Goal: Task Accomplishment & Management: Manage account settings

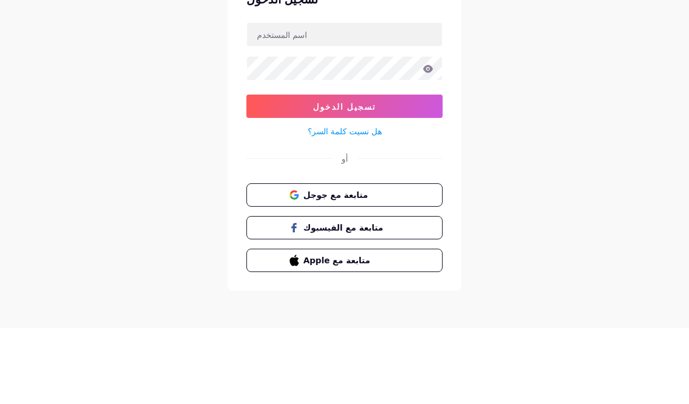
scroll to position [48, 0]
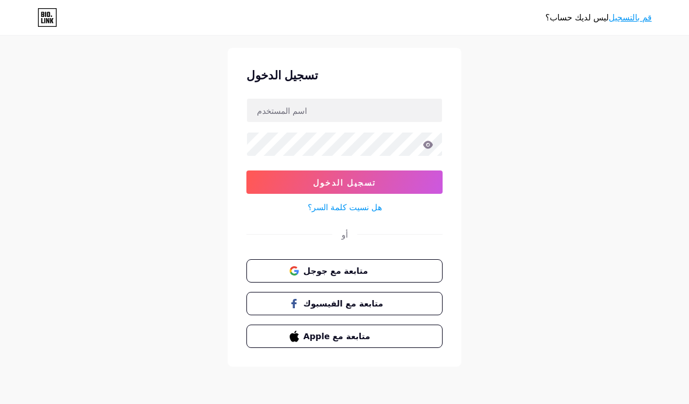
type input "[EMAIL_ADDRESS][DOMAIN_NAME]"
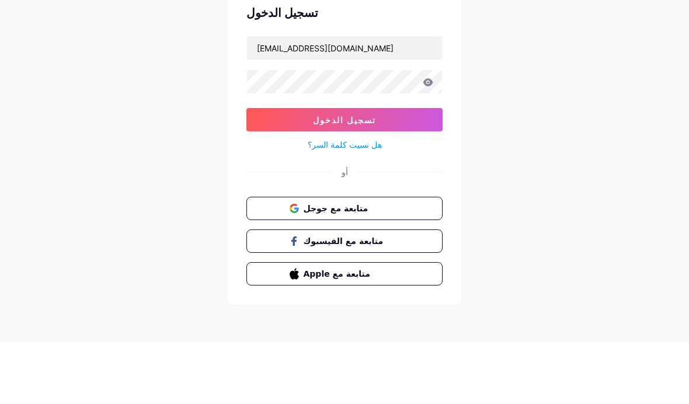
click at [431, 141] on icon at bounding box center [428, 145] width 11 height 8
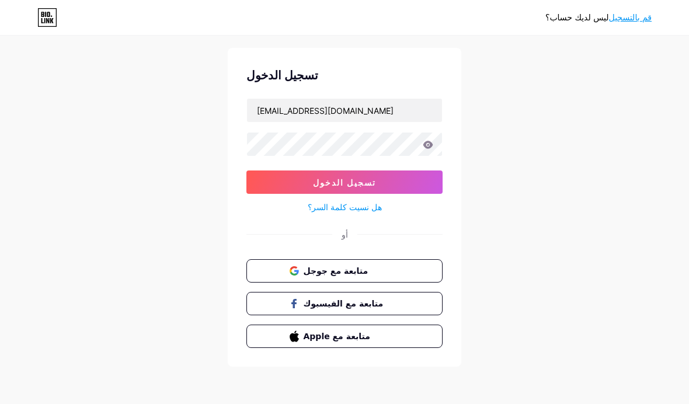
click at [429, 141] on icon at bounding box center [428, 145] width 10 height 8
click at [416, 171] on button "تسجيل الدخول" at bounding box center [344, 182] width 196 height 23
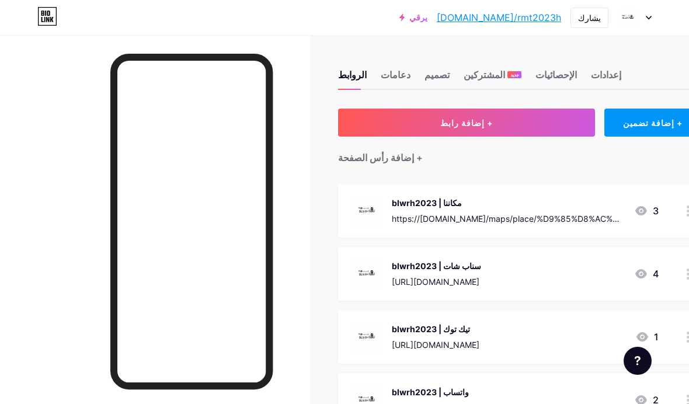
click at [532, 126] on button "+ إضافة رابط" at bounding box center [466, 123] width 257 height 28
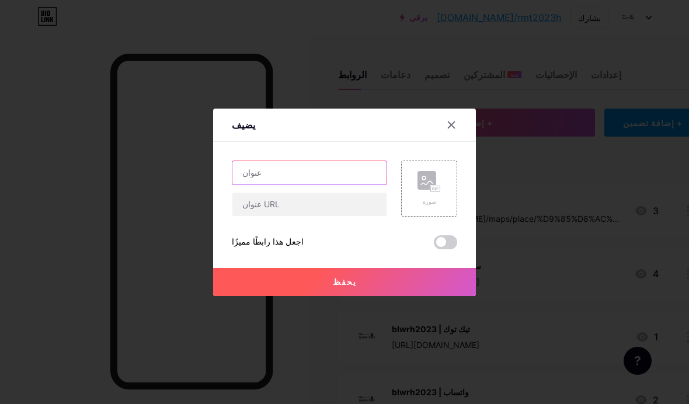
click at [323, 185] on input "text" at bounding box center [309, 172] width 154 height 23
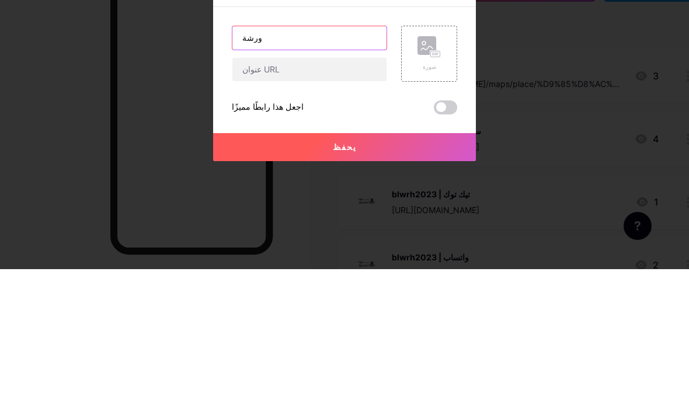
scroll to position [135, 0]
type input "ورشة"
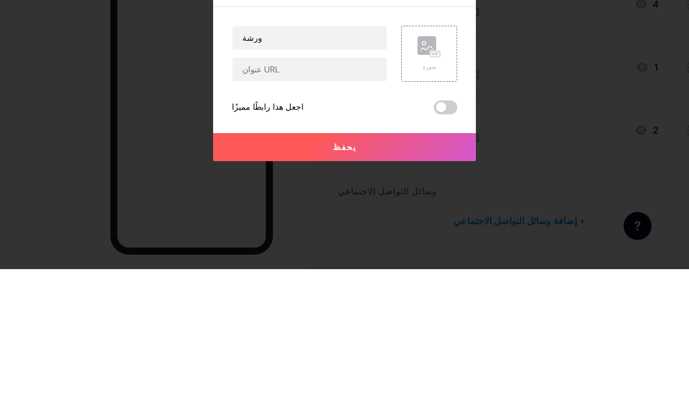
click at [244, 193] on input "text" at bounding box center [309, 204] width 154 height 23
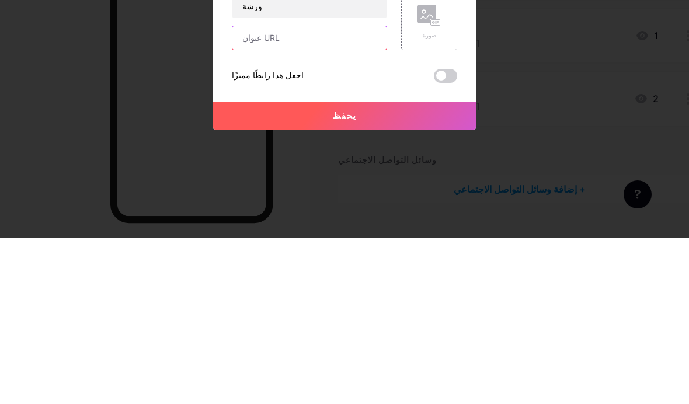
click at [245, 193] on input "text" at bounding box center [309, 204] width 154 height 23
paste input "[URL][DOMAIN_NAME]"
type input "[URL][DOMAIN_NAME]"
click at [244, 161] on input "ورشة" at bounding box center [309, 172] width 154 height 23
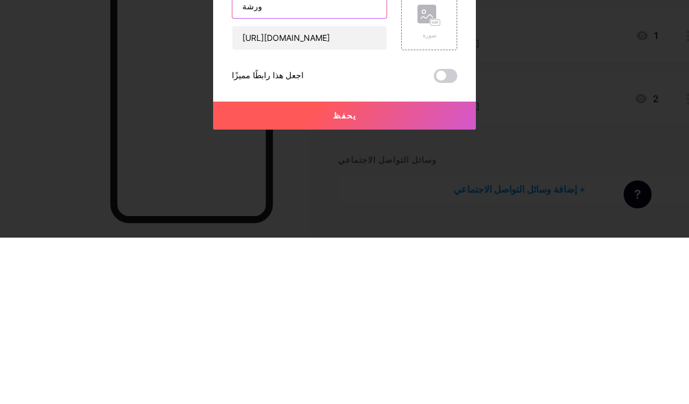
type input "ورشة"
click at [274, 161] on input "ورشة ووش 3" at bounding box center [309, 172] width 154 height 23
click at [280, 161] on input "ورشة ووش 3" at bounding box center [309, 172] width 154 height 23
type input "رحلة ووش 3"
click at [418, 171] on rect at bounding box center [427, 180] width 19 height 19
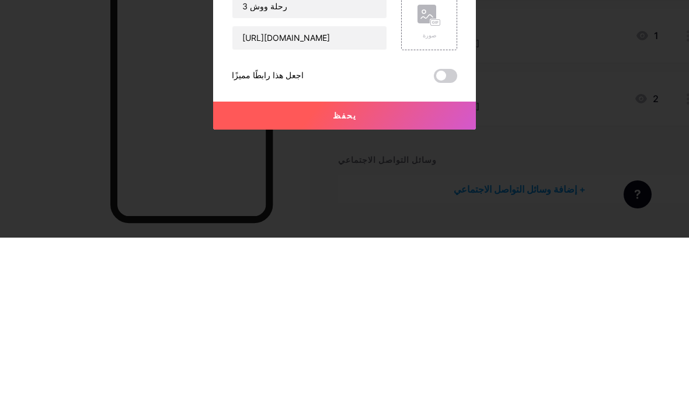
scroll to position [158, 0]
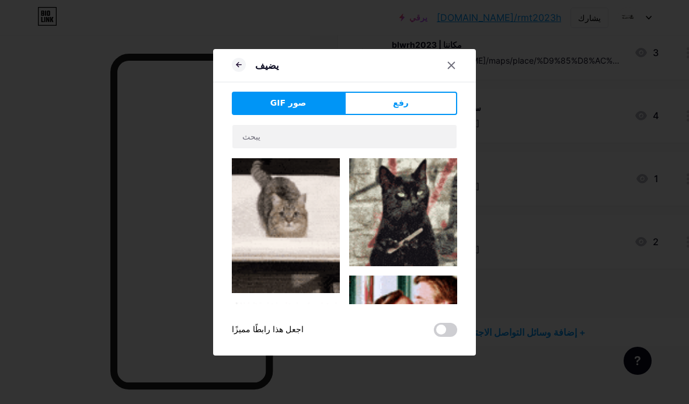
click at [445, 76] on div at bounding box center [451, 65] width 21 height 21
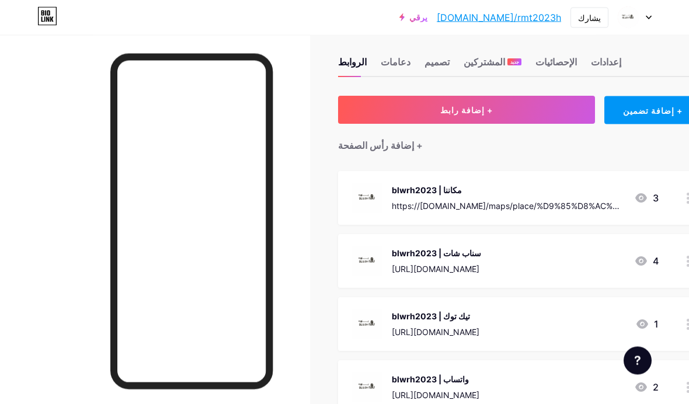
scroll to position [0, 0]
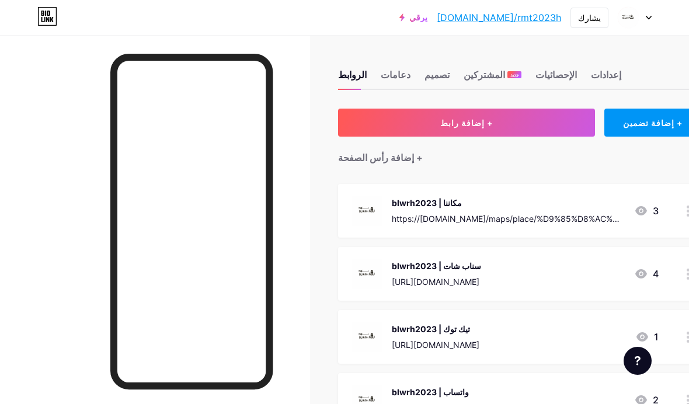
click at [381, 114] on button "+ إضافة رابط" at bounding box center [466, 123] width 257 height 28
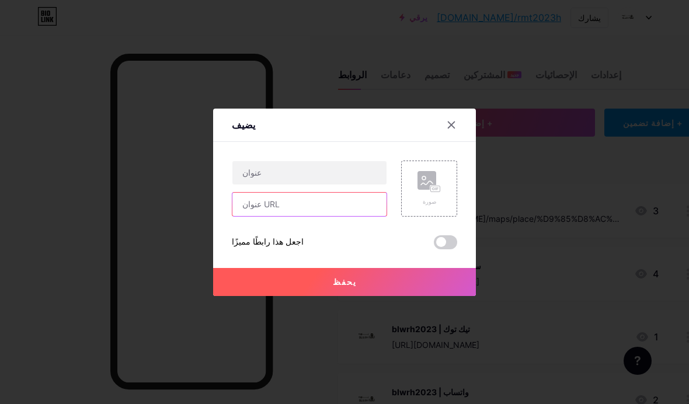
click at [326, 216] on input "text" at bounding box center [309, 204] width 154 height 23
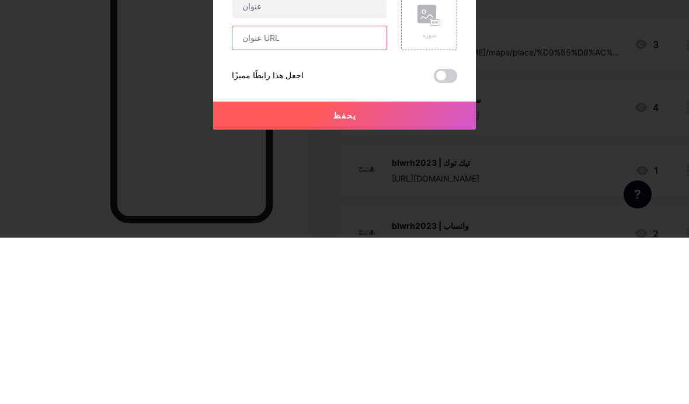
click at [314, 193] on input "text" at bounding box center [309, 204] width 154 height 23
paste input "[URL][DOMAIN_NAME]"
type input "[URL][DOMAIN_NAME]"
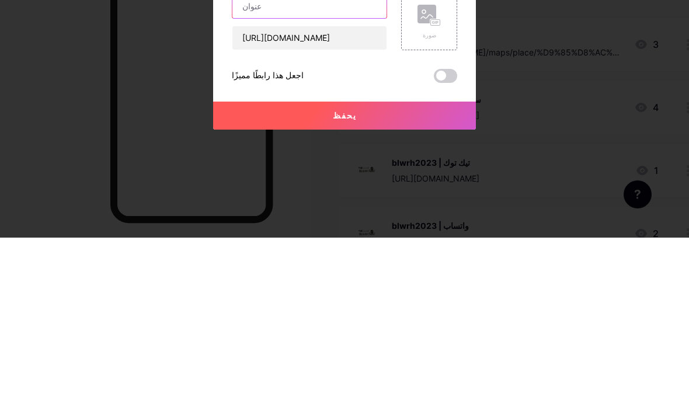
click at [322, 161] on input "text" at bounding box center [309, 172] width 154 height 23
type input "رحلة ووش 3"
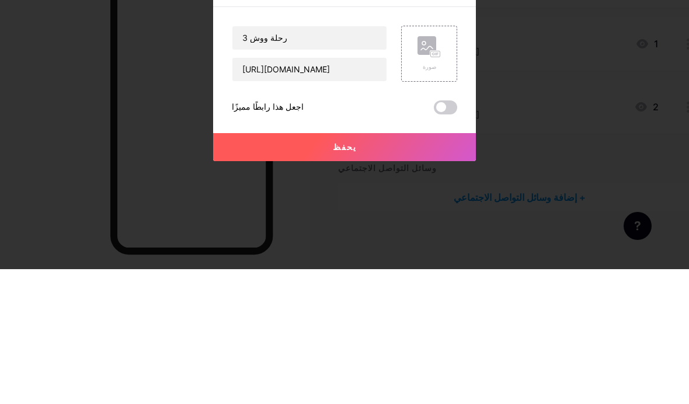
click at [433, 186] on rect at bounding box center [435, 189] width 9 height 6
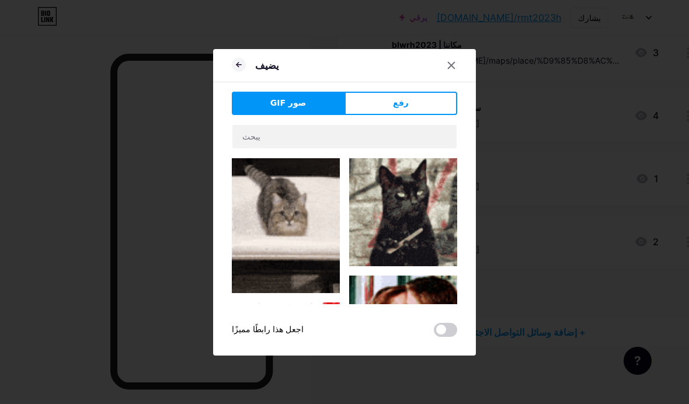
click at [420, 115] on button "رفع" at bounding box center [401, 103] width 113 height 23
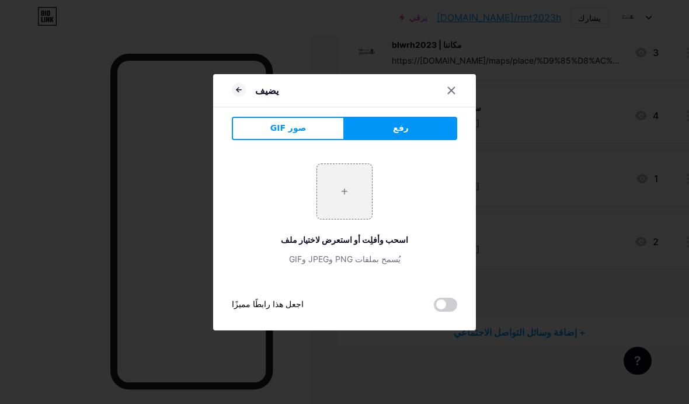
click at [339, 210] on input "file" at bounding box center [344, 191] width 55 height 55
type input "C:\fakepath\IMG_1981.jpeg"
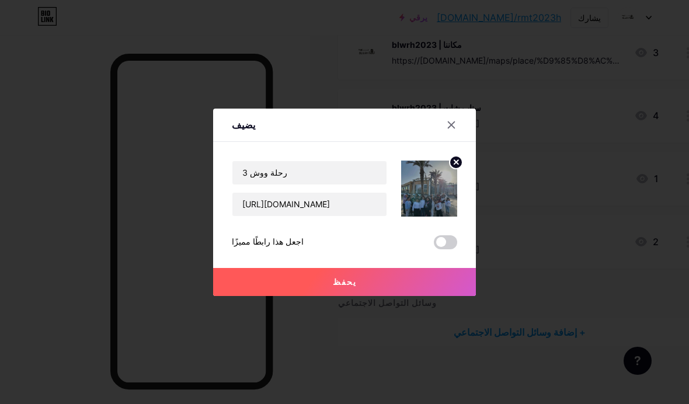
click at [386, 296] on button "يحفظ" at bounding box center [344, 282] width 263 height 28
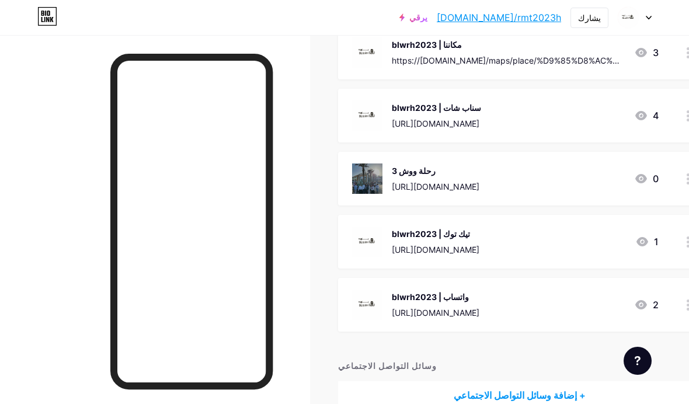
click at [468, 381] on div "+ إضافة وسائل التواصل الاجتماعي" at bounding box center [519, 395] width 363 height 28
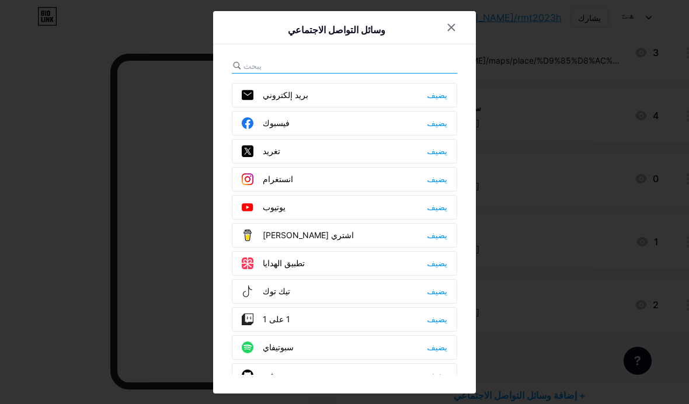
click at [450, 32] on icon at bounding box center [451, 27] width 9 height 9
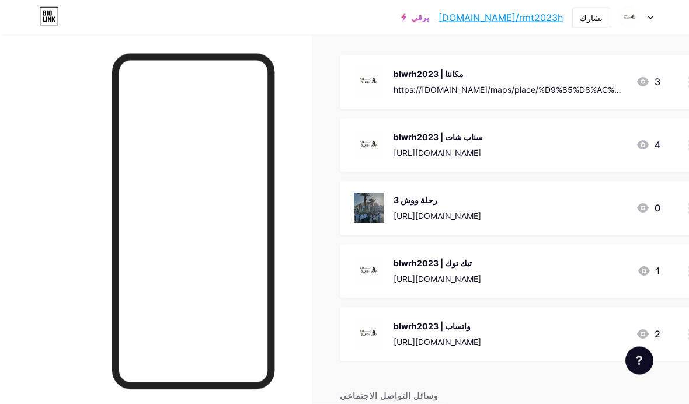
scroll to position [128, 0]
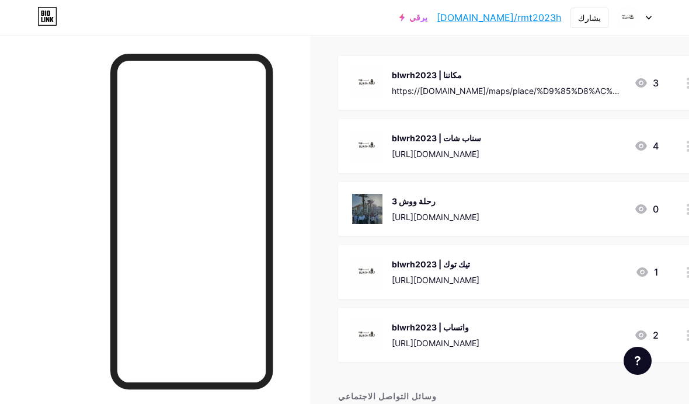
click at [479, 340] on font "[URL][DOMAIN_NAME]" at bounding box center [436, 343] width 88 height 10
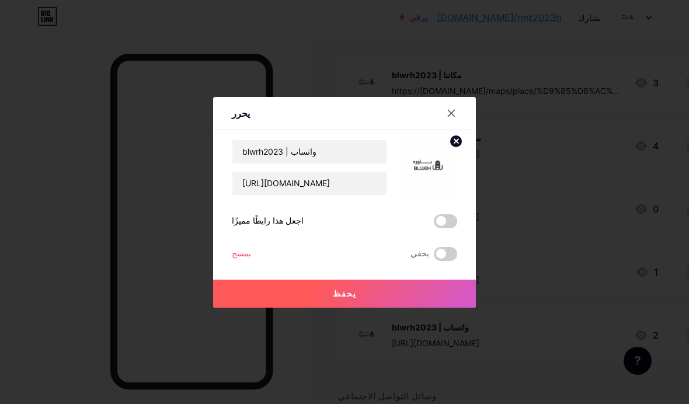
click at [456, 124] on div at bounding box center [451, 113] width 21 height 21
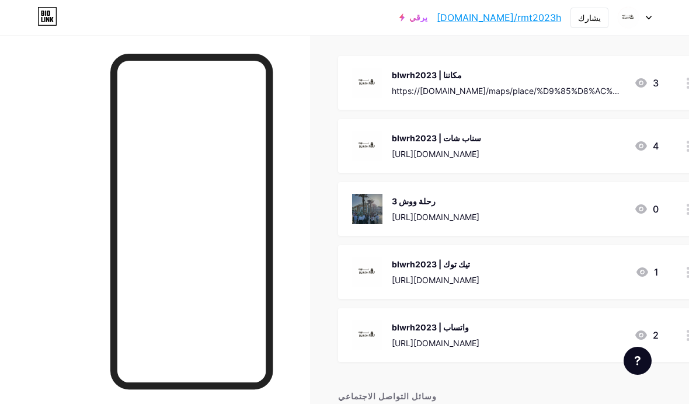
click at [609, 295] on div "blwrh2023 | تيك توك [URL][DOMAIN_NAME] 1" at bounding box center [519, 272] width 363 height 54
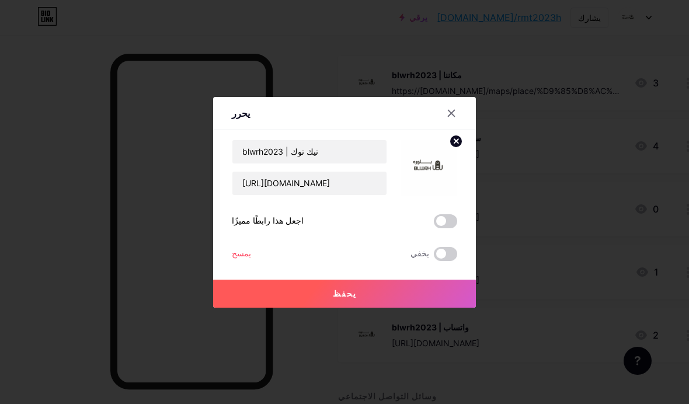
click at [457, 124] on div at bounding box center [451, 113] width 21 height 21
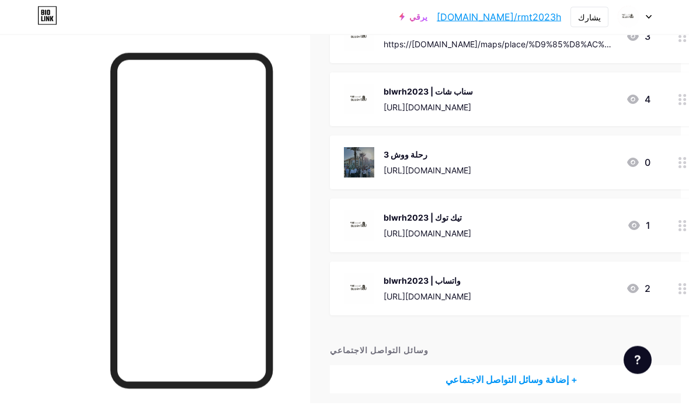
scroll to position [173, 8]
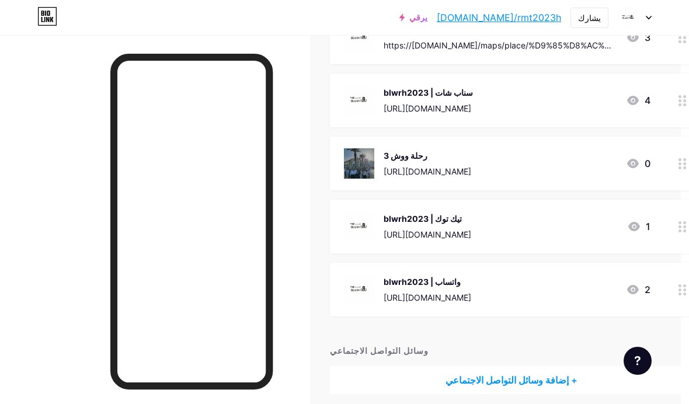
click at [557, 339] on div "+ إضافة رابط + إضافة تضمين + إضافة رأس الصفحة blwrh2023 | مكاننا https://[DOMAI…" at bounding box center [511, 164] width 363 height 459
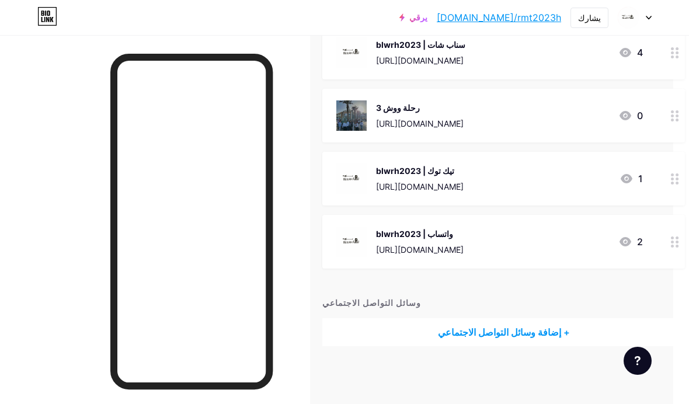
scroll to position [221, 15]
click at [538, 326] on font "+ إضافة وسائل التواصل الاجتماعي" at bounding box center [505, 332] width 132 height 12
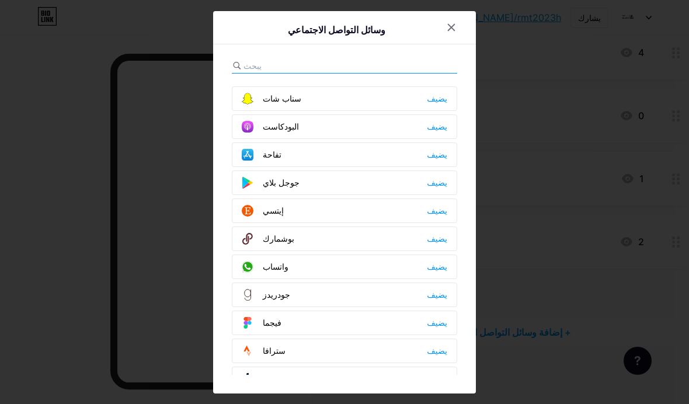
scroll to position [883, 0]
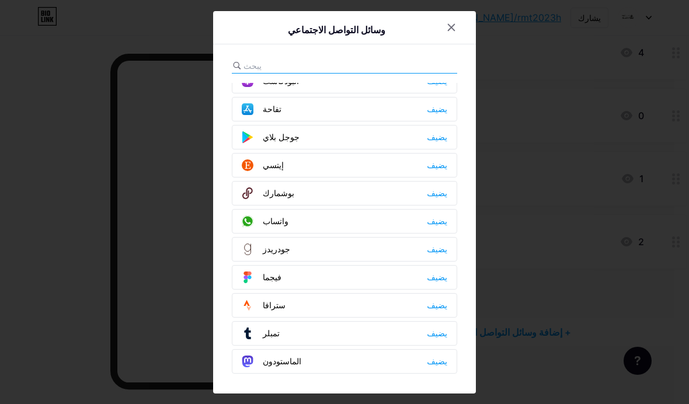
click at [394, 234] on div "واتساب يضيف" at bounding box center [344, 221] width 225 height 25
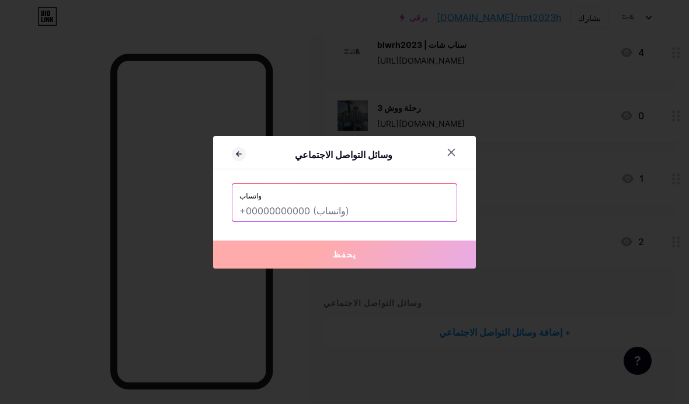
click at [434, 221] on input "text" at bounding box center [344, 211] width 210 height 20
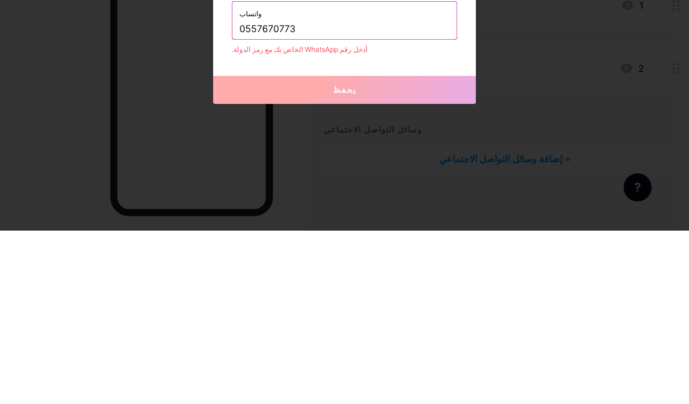
click at [239, 193] on input "0557670773" at bounding box center [344, 203] width 210 height 20
click at [241, 193] on input "9660557670773" at bounding box center [344, 203] width 210 height 20
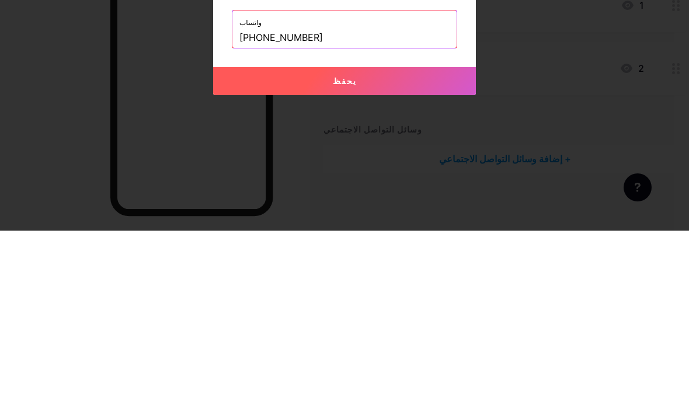
click at [424, 241] on button "يحفظ" at bounding box center [344, 255] width 263 height 28
type input "[URL][DOMAIN_NAME][PHONE_NUMBER]"
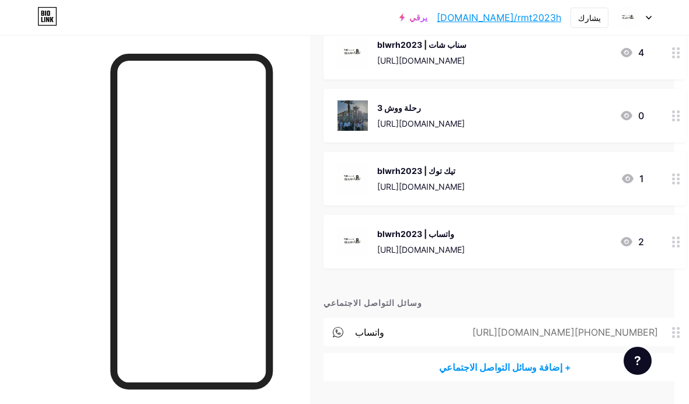
click at [543, 19] on font "[DOMAIN_NAME]/rmt2023h" at bounding box center [499, 18] width 124 height 12
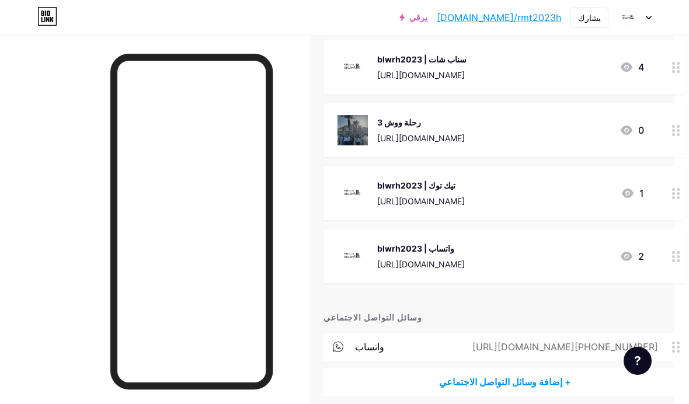
scroll to position [210, 15]
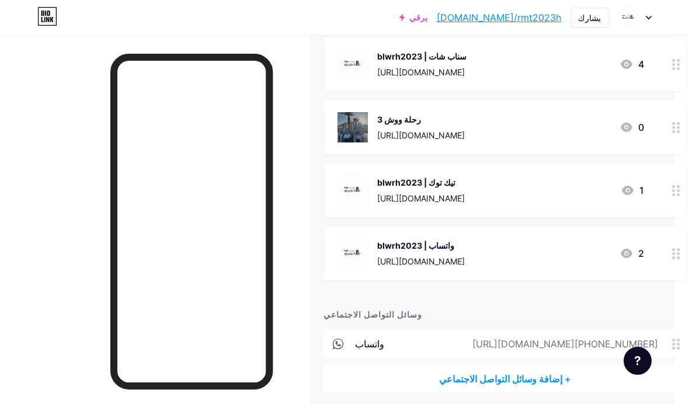
click at [547, 316] on div "وسائل التواصل الاجتماعي" at bounding box center [505, 314] width 363 height 12
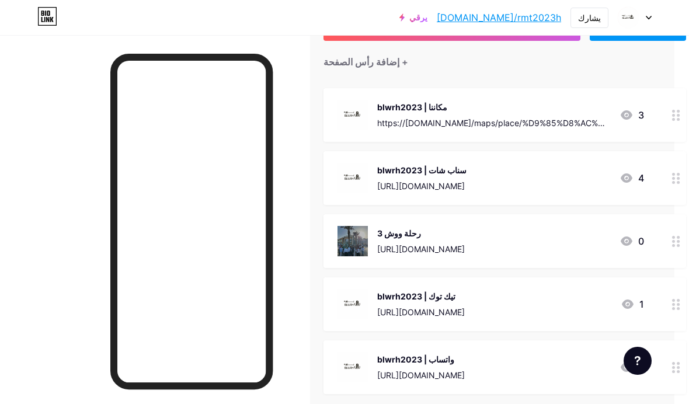
scroll to position [0, 15]
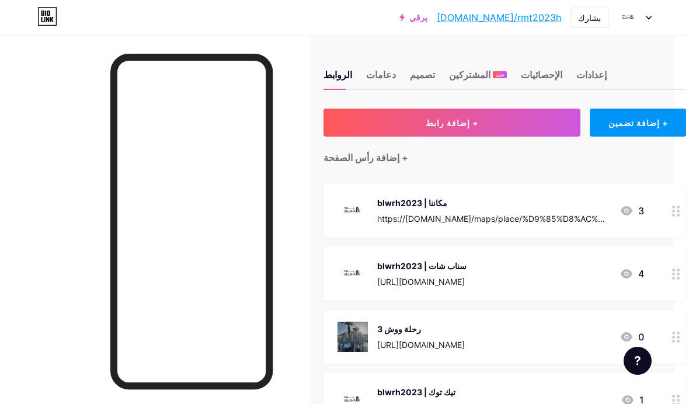
click at [387, 158] on font "+ إضافة رأس الصفحة" at bounding box center [366, 158] width 85 height 12
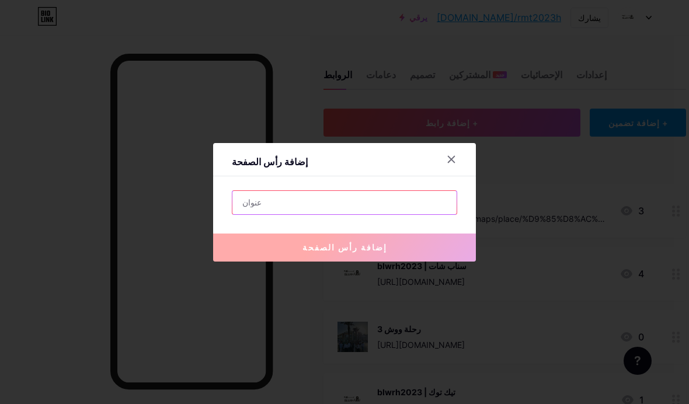
click at [433, 214] on input "text" at bounding box center [344, 202] width 224 height 23
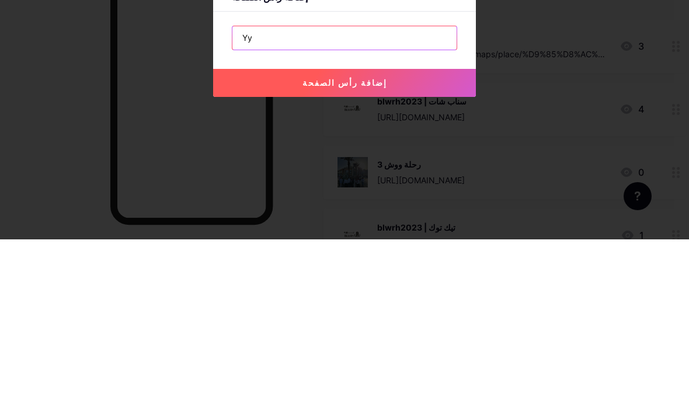
type input "Y"
type input "بلوره"
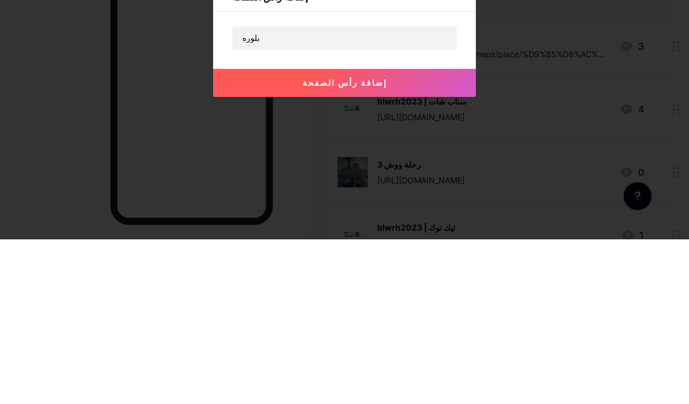
click at [406, 234] on button "إضافة رأس الصفحة" at bounding box center [344, 248] width 263 height 28
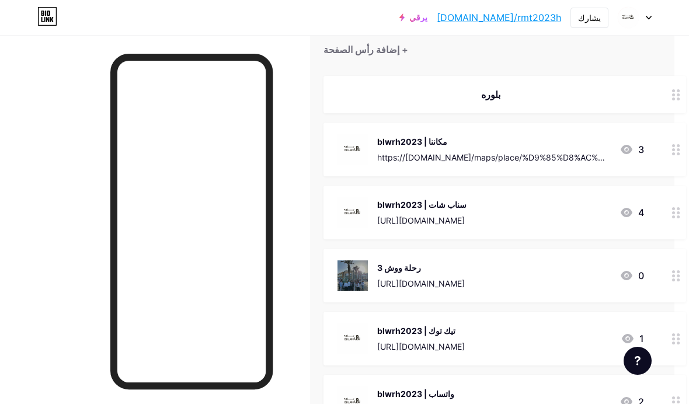
scroll to position [102, 15]
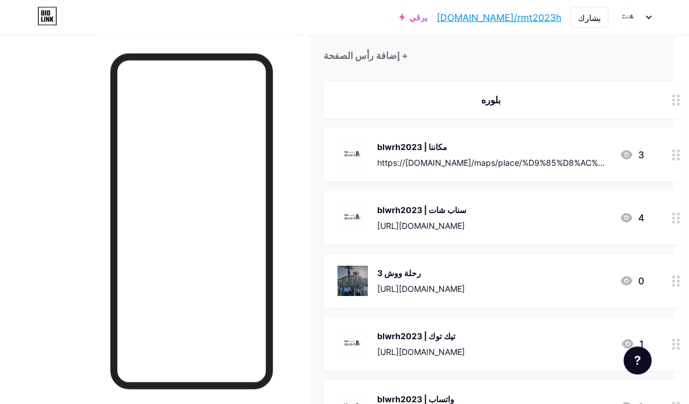
click at [683, 97] on div at bounding box center [676, 100] width 20 height 37
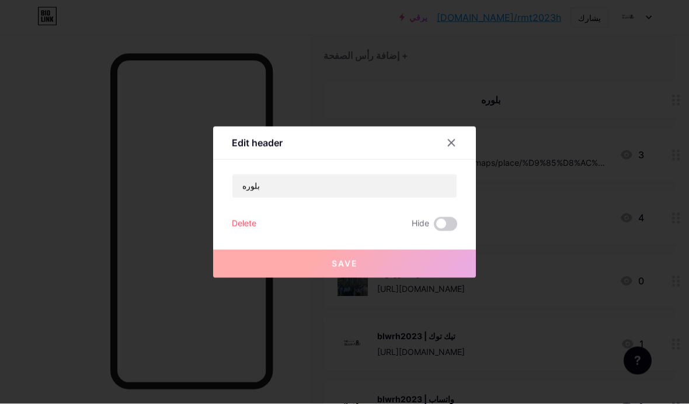
scroll to position [103, 15]
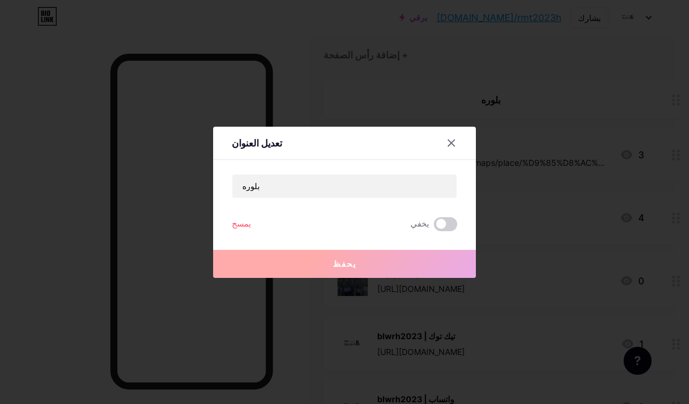
click at [242, 228] on font "يمسح" at bounding box center [241, 223] width 19 height 10
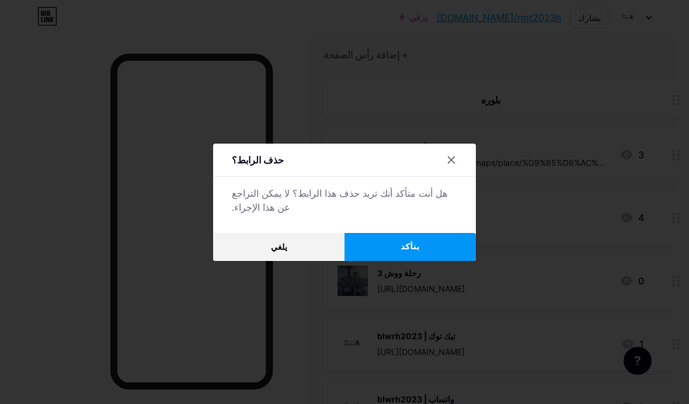
click at [401, 261] on button "يتأكد" at bounding box center [410, 247] width 131 height 28
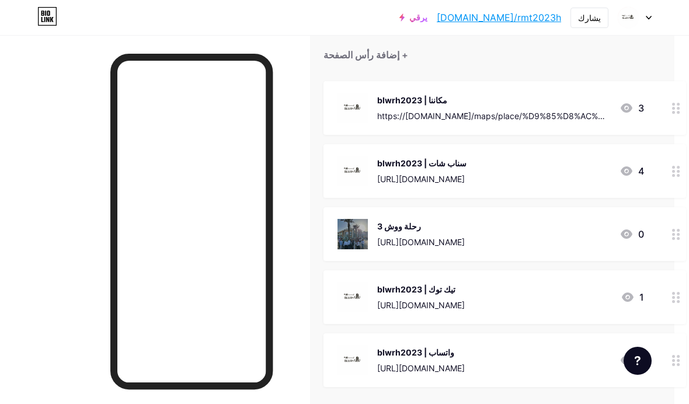
click at [675, 235] on icon at bounding box center [676, 234] width 8 height 11
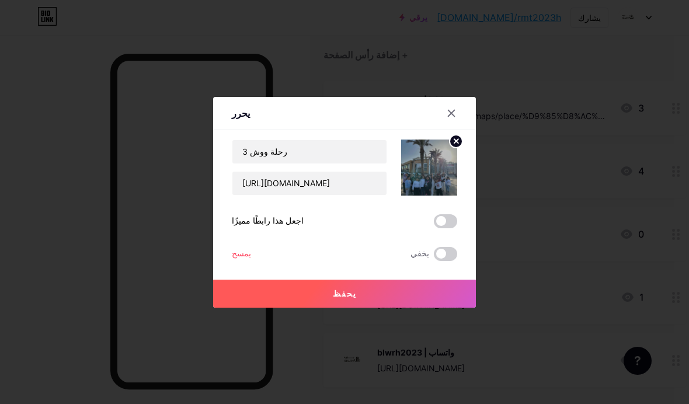
click at [636, 40] on div at bounding box center [344, 202] width 689 height 404
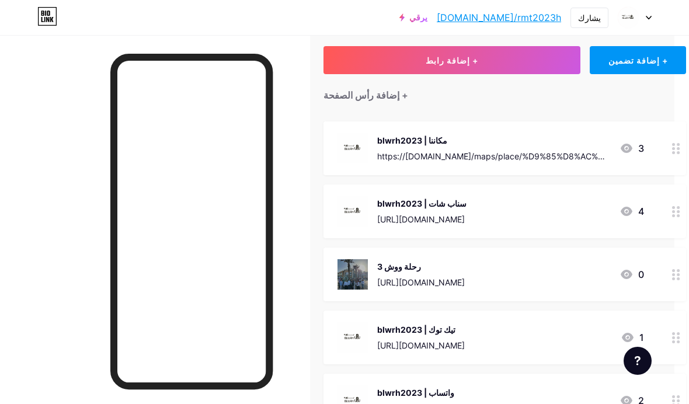
scroll to position [0, 15]
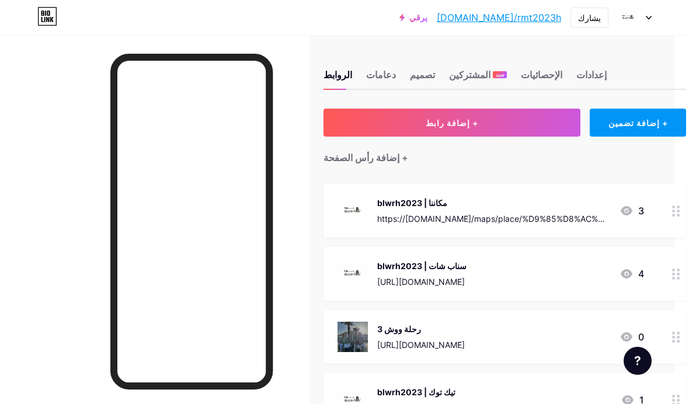
click at [465, 334] on div "رحلة ووش 3" at bounding box center [421, 329] width 88 height 12
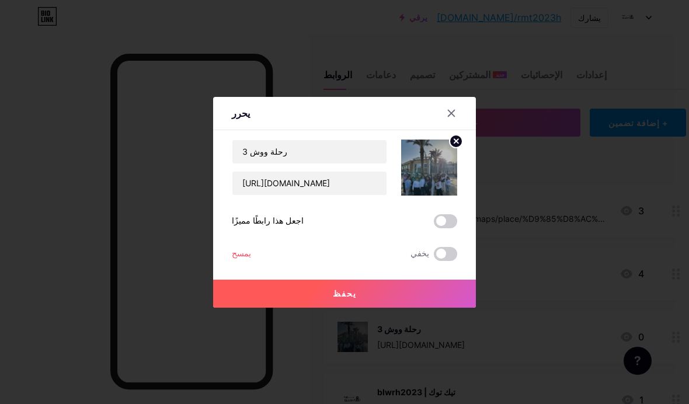
click at [459, 124] on div at bounding box center [451, 113] width 21 height 21
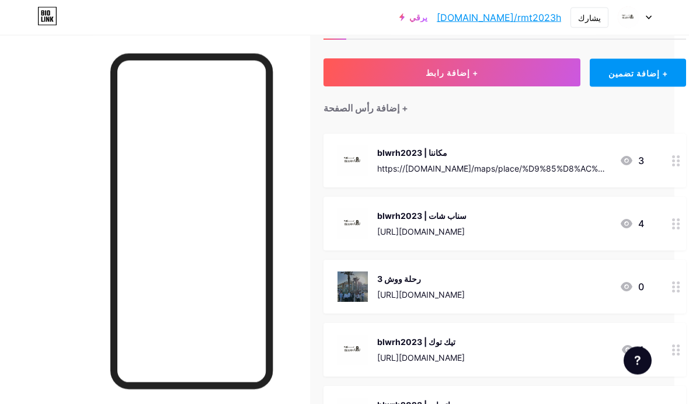
scroll to position [208, 15]
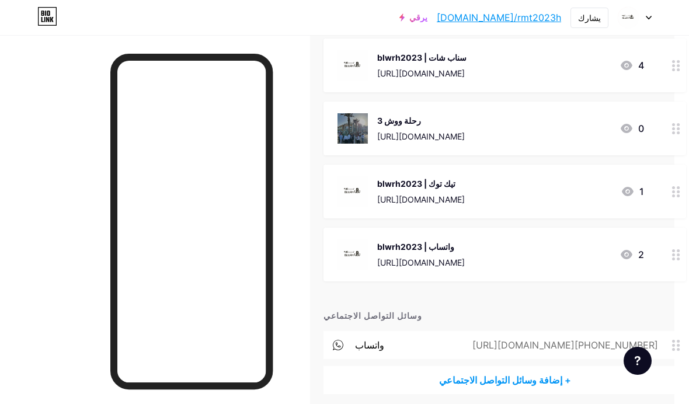
click at [682, 347] on span at bounding box center [679, 345] width 14 height 11
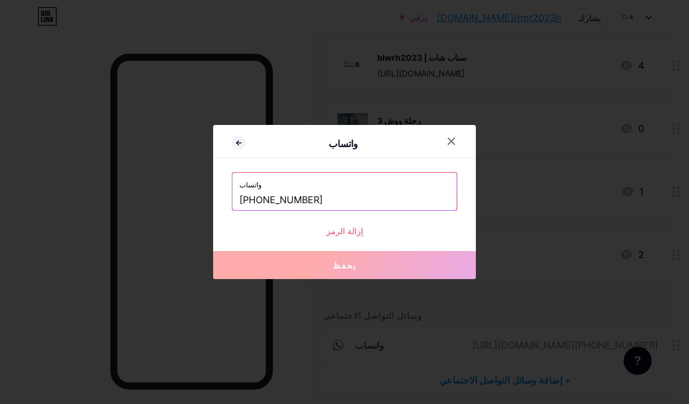
click at [351, 236] on font "إزالة الرمز" at bounding box center [344, 231] width 37 height 10
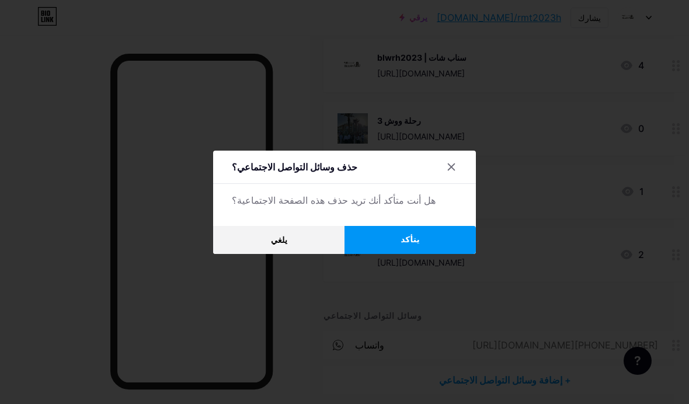
click at [402, 244] on font "يتأكد" at bounding box center [410, 239] width 19 height 9
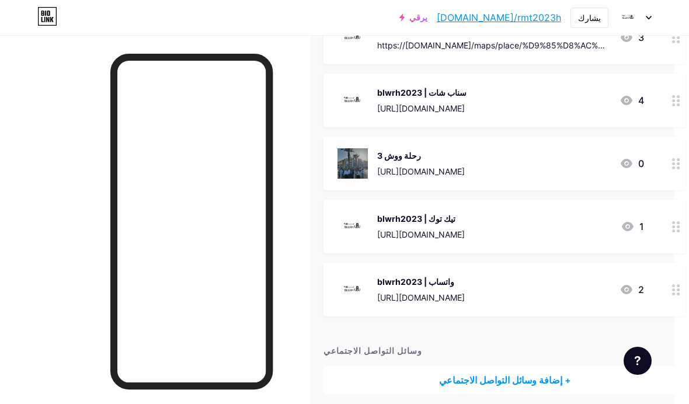
click at [541, 378] on font "+ إضافة وسائل التواصل الاجتماعي" at bounding box center [505, 380] width 132 height 12
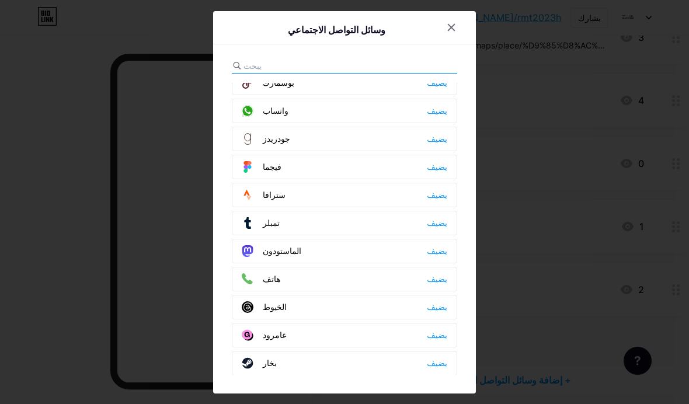
scroll to position [1069, 0]
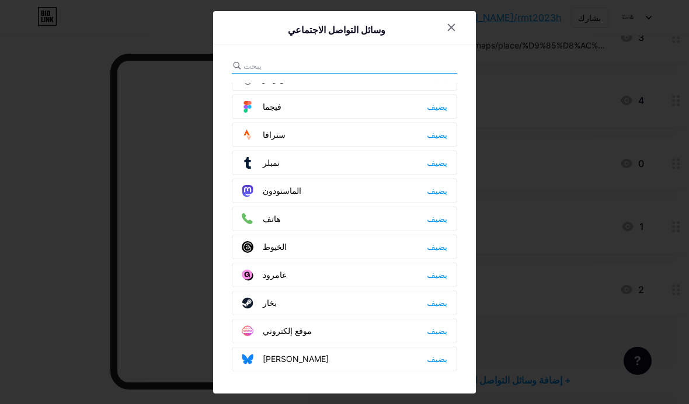
click at [596, 359] on div at bounding box center [344, 202] width 689 height 404
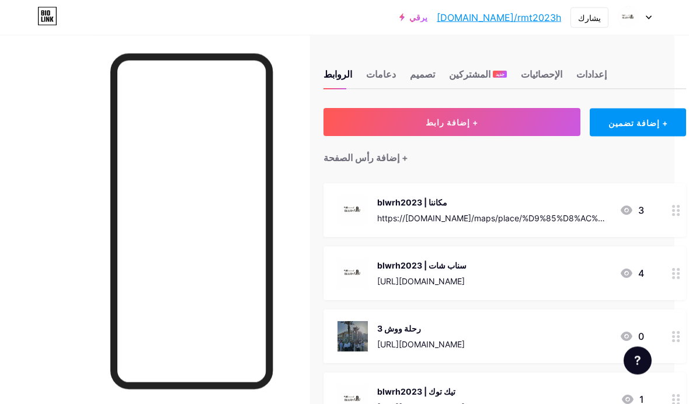
scroll to position [0, 15]
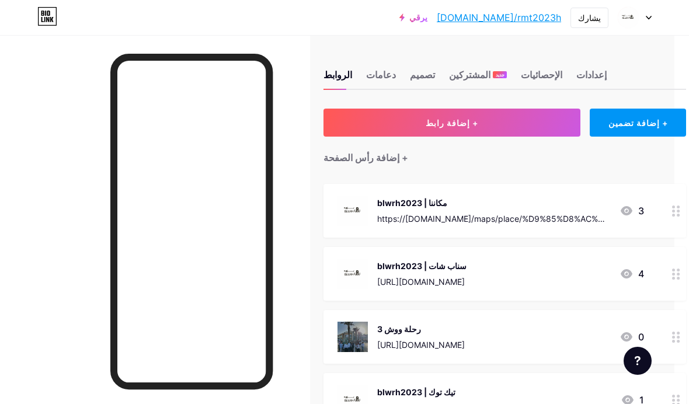
click at [363, 122] on button "+ إضافة رابط" at bounding box center [452, 123] width 257 height 28
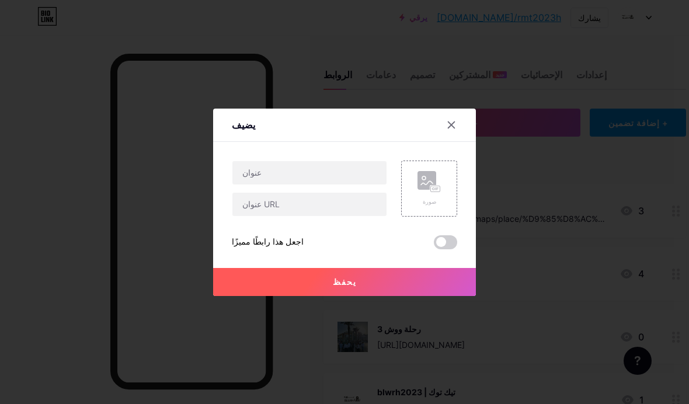
click at [432, 206] on div "صورة" at bounding box center [429, 188] width 23 height 35
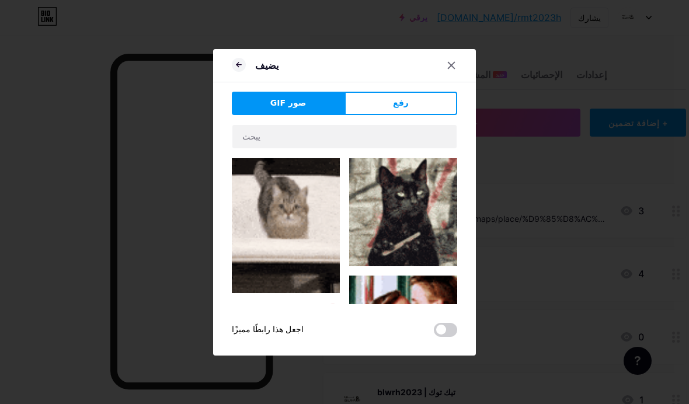
click at [419, 115] on button "رفع" at bounding box center [401, 103] width 113 height 23
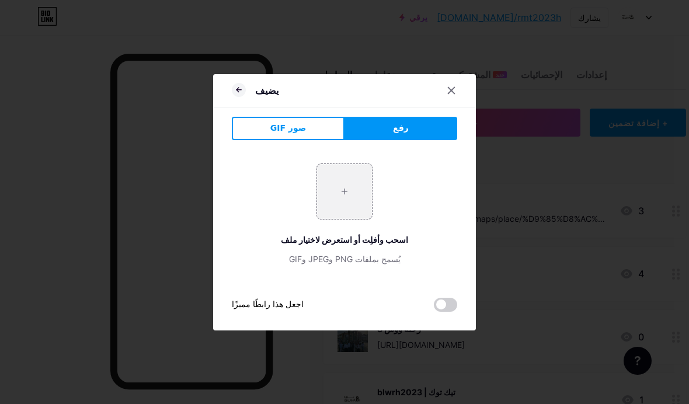
click at [347, 213] on input "file" at bounding box center [344, 191] width 55 height 55
click at [349, 219] on input "file" at bounding box center [344, 191] width 55 height 55
type input "C:\fakepath\IMG_1982.jpeg"
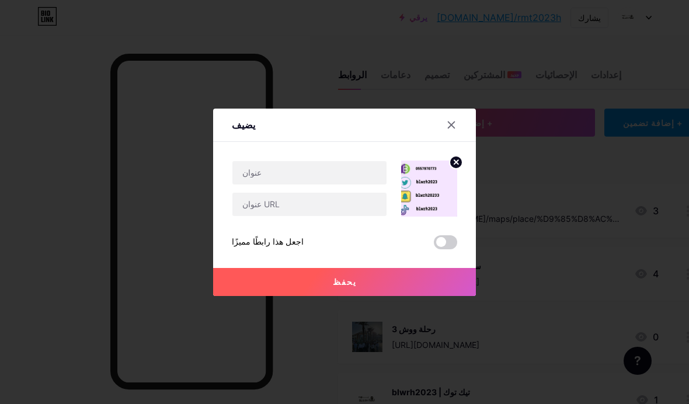
click at [463, 135] on div at bounding box center [458, 124] width 35 height 21
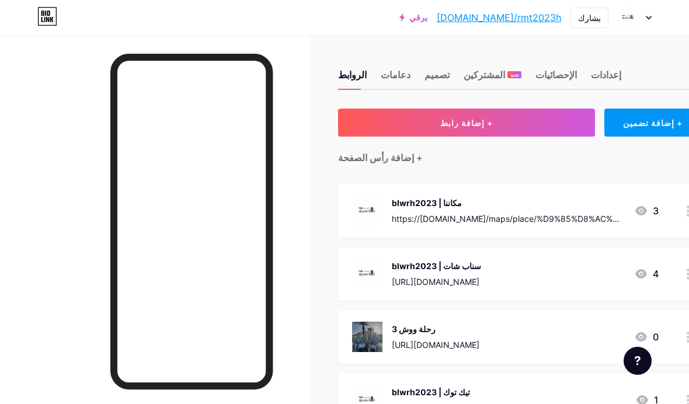
click at [468, 210] on div "blwrh2023 | مكاننا https://[DOMAIN_NAME]/maps/place/%D9%85%D8%AC%D9%85%D8%B9+%D…" at bounding box center [508, 211] width 233 height 30
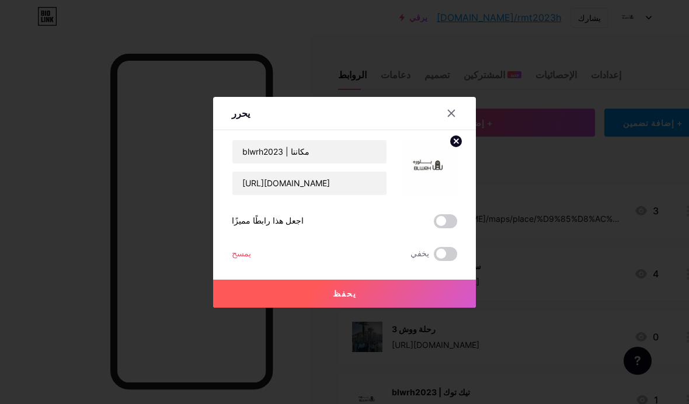
click at [427, 194] on img at bounding box center [429, 168] width 56 height 56
click at [436, 183] on img at bounding box center [429, 168] width 56 height 56
click at [449, 118] on icon at bounding box center [451, 113] width 9 height 9
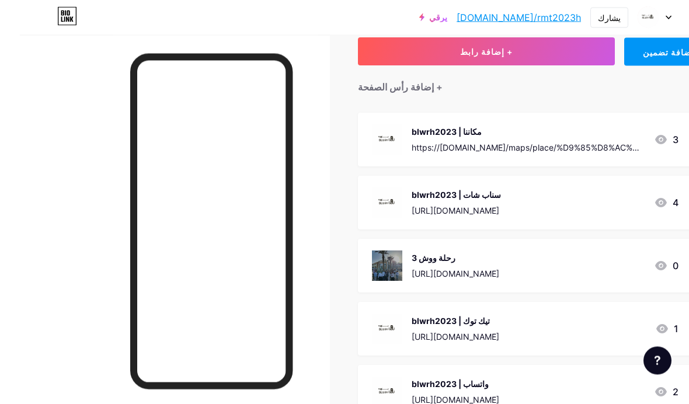
scroll to position [69, 0]
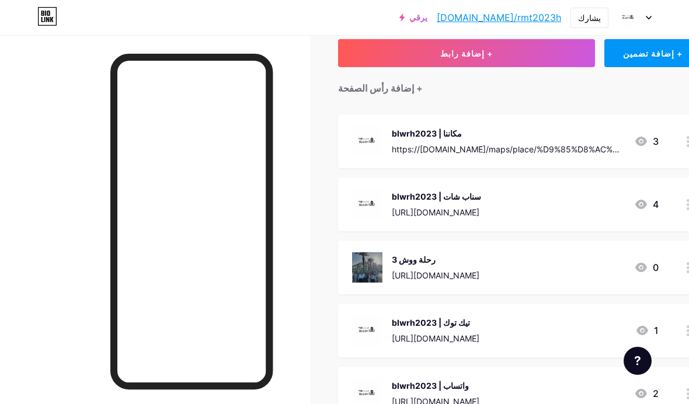
click at [371, 336] on img at bounding box center [367, 330] width 30 height 30
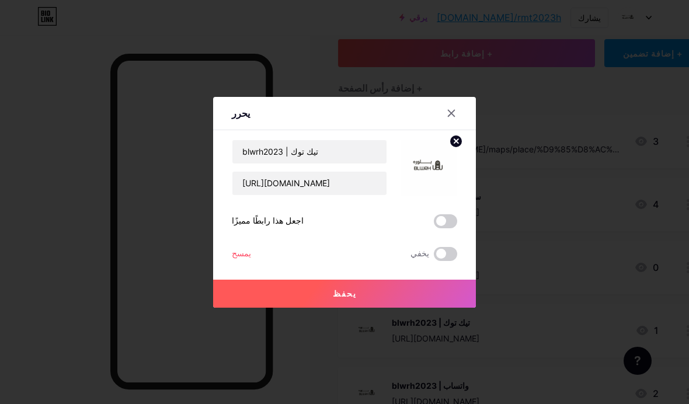
click at [422, 194] on img at bounding box center [429, 168] width 56 height 56
click at [426, 196] on img at bounding box center [429, 168] width 56 height 56
click at [455, 143] on icon at bounding box center [456, 141] width 4 height 4
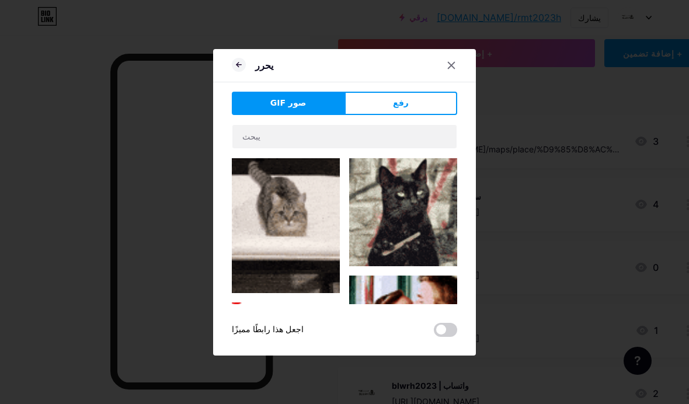
click at [427, 115] on button "رفع" at bounding box center [401, 103] width 113 height 23
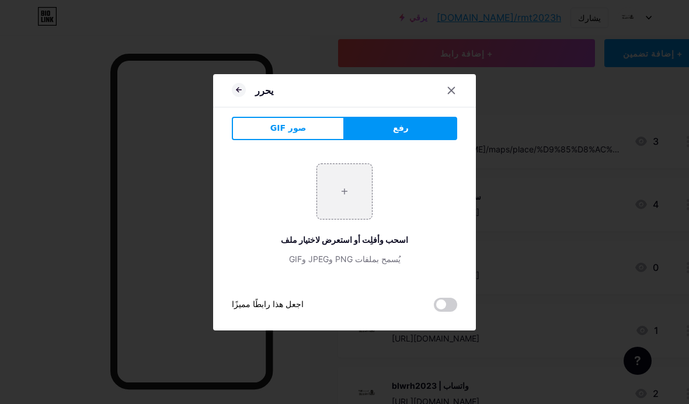
click at [351, 219] on input "file" at bounding box center [344, 191] width 55 height 55
type input "C:\fakepath\IMG_1982.jpeg"
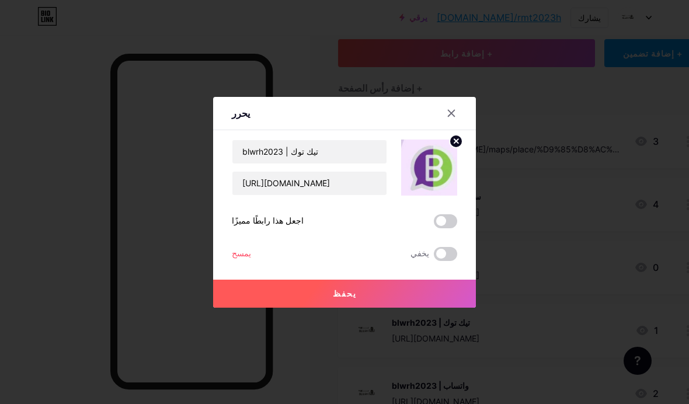
click at [432, 308] on button "يحفظ" at bounding box center [344, 294] width 263 height 28
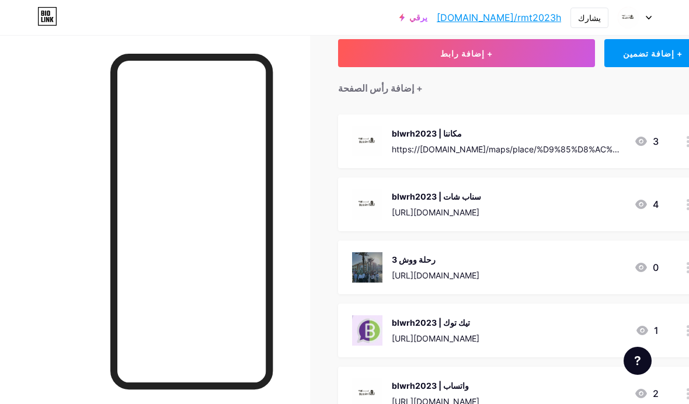
scroll to position [117, 0]
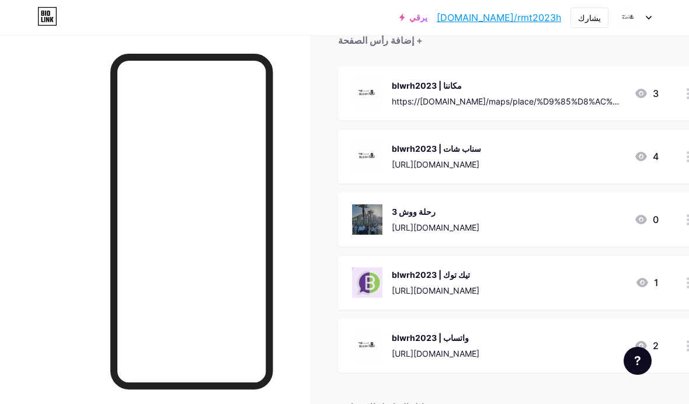
click at [479, 349] on font "[URL][DOMAIN_NAME]" at bounding box center [436, 354] width 88 height 10
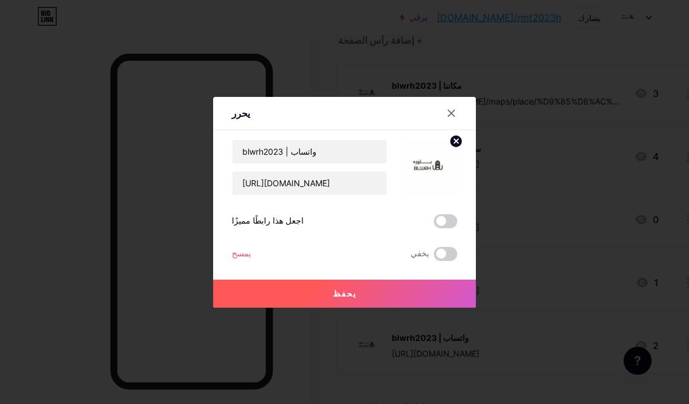
click at [461, 148] on icon at bounding box center [456, 141] width 14 height 14
click at [438, 169] on icon at bounding box center [438, 167] width 2 height 3
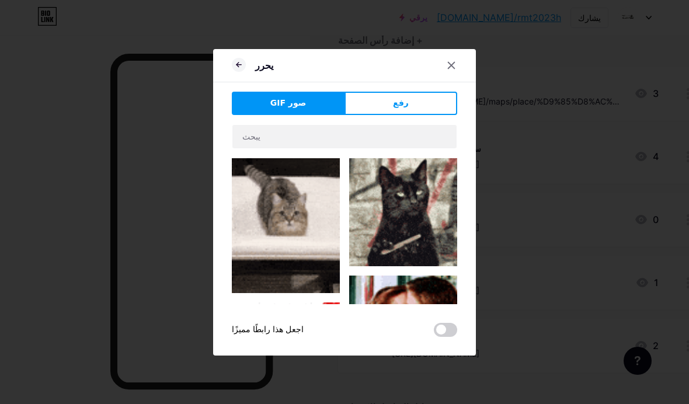
click at [412, 115] on button "رفع" at bounding box center [401, 103] width 113 height 23
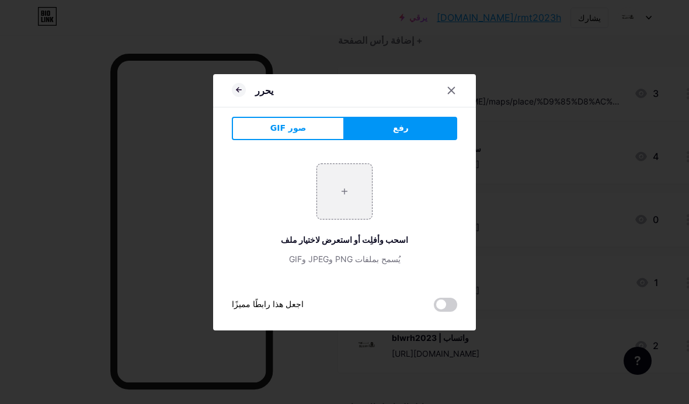
click at [347, 217] on input "file" at bounding box center [344, 191] width 55 height 55
click at [431, 68] on div at bounding box center [344, 202] width 689 height 404
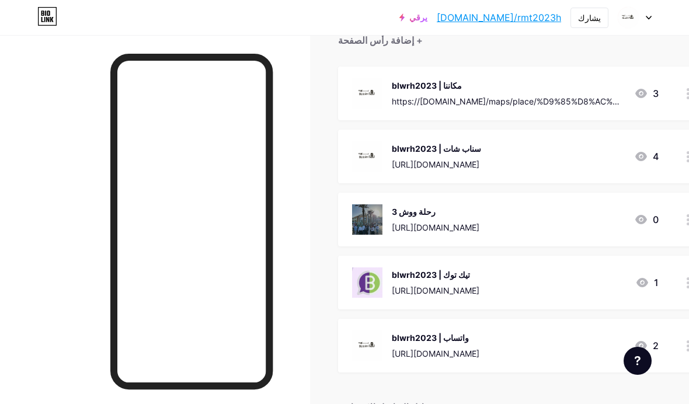
click at [374, 273] on img at bounding box center [367, 282] width 30 height 30
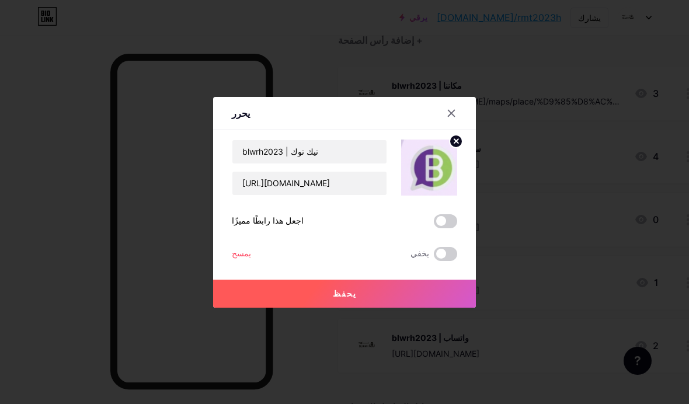
click at [443, 180] on img at bounding box center [429, 168] width 56 height 56
click at [453, 148] on circle at bounding box center [456, 141] width 13 height 13
click at [439, 172] on icon at bounding box center [429, 161] width 23 height 22
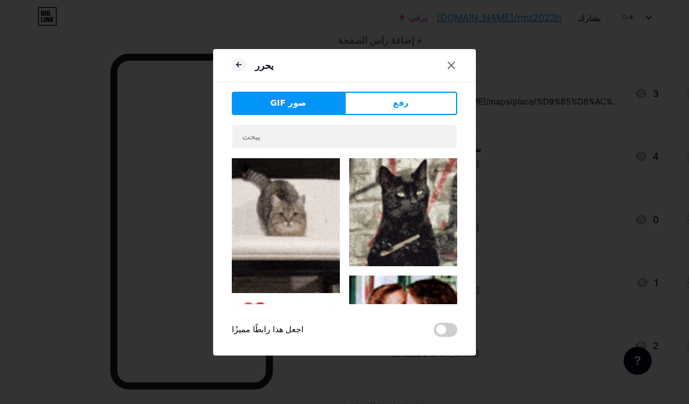
click at [443, 115] on button "رفع" at bounding box center [401, 103] width 113 height 23
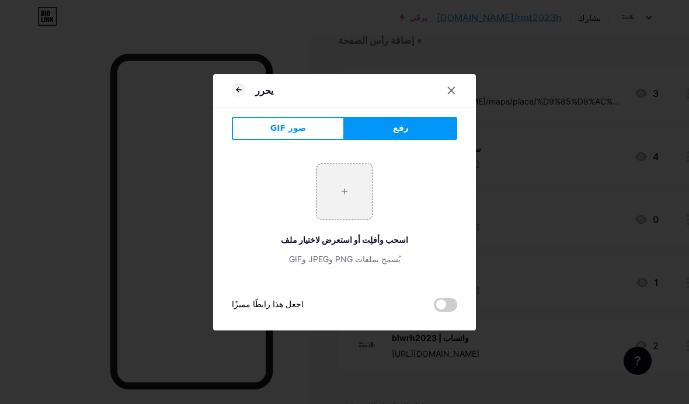
click at [436, 140] on button "رفع" at bounding box center [401, 128] width 113 height 23
click at [354, 217] on input "file" at bounding box center [344, 191] width 55 height 55
type input "C:\fakepath\IMG_1982.jpeg"
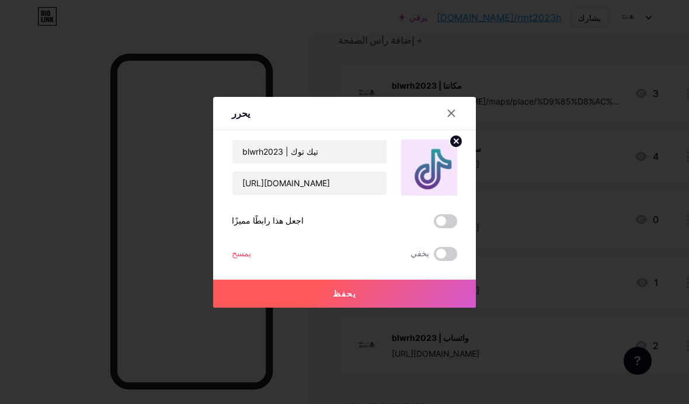
click at [396, 308] on button "يحفظ" at bounding box center [344, 294] width 263 height 28
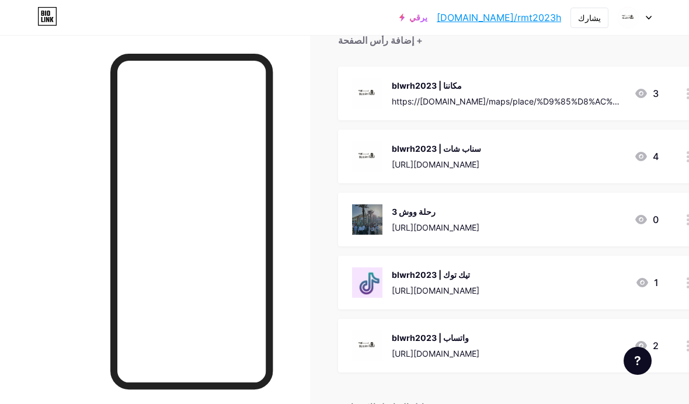
click at [376, 345] on img at bounding box center [367, 346] width 30 height 30
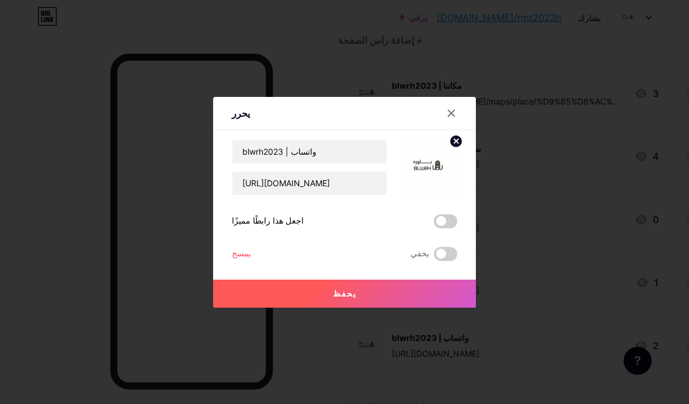
click at [456, 118] on icon at bounding box center [451, 113] width 9 height 9
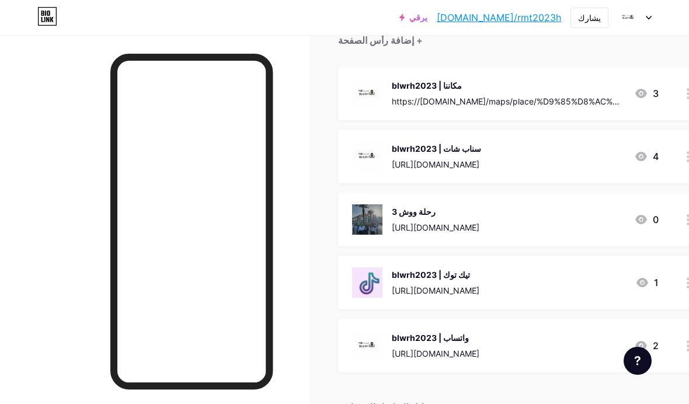
click at [440, 163] on font "[URL][DOMAIN_NAME]" at bounding box center [436, 164] width 88 height 10
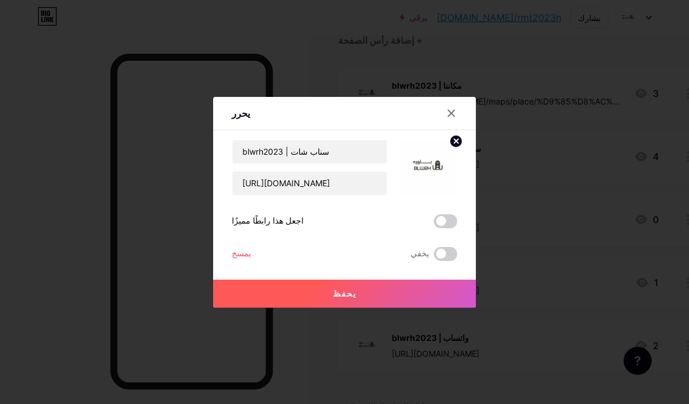
click at [462, 148] on circle at bounding box center [456, 141] width 13 height 13
click at [430, 185] on div "صورة" at bounding box center [429, 167] width 23 height 35
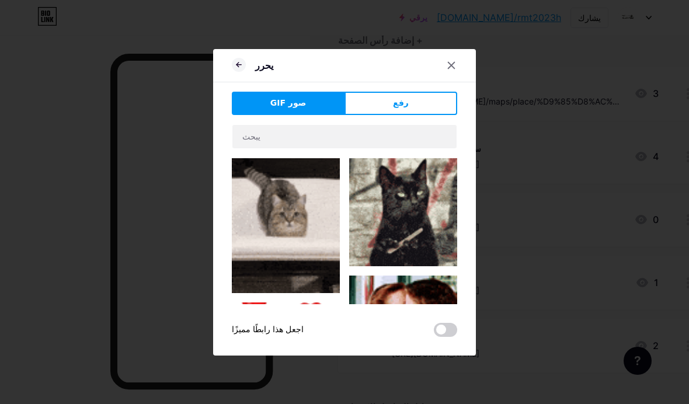
click at [417, 115] on button "رفع" at bounding box center [401, 103] width 113 height 23
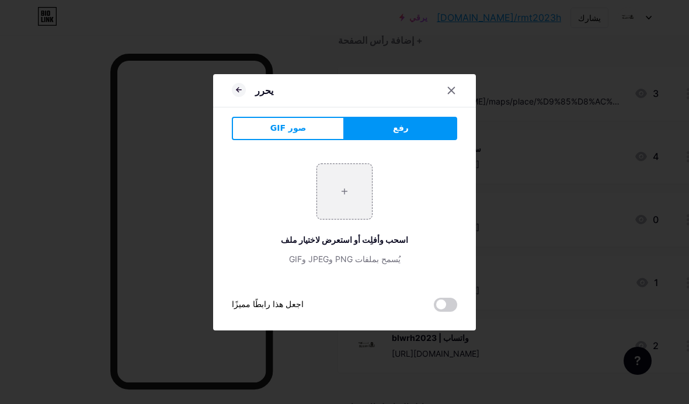
click at [346, 219] on input "file" at bounding box center [344, 191] width 55 height 55
type input "C:\fakepath\IMG_1982.jpeg"
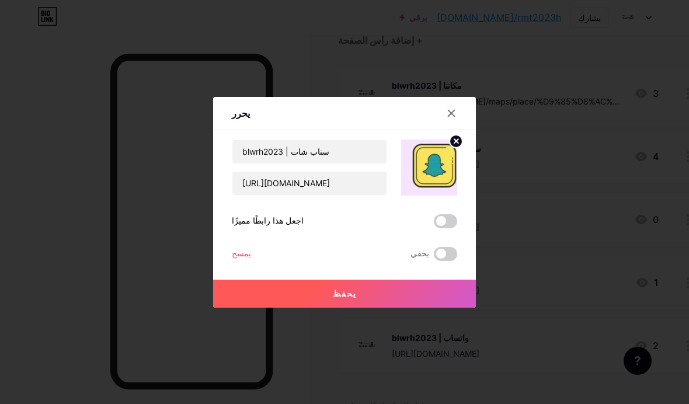
click at [460, 148] on circle at bounding box center [456, 141] width 13 height 13
click at [430, 171] on rect at bounding box center [435, 167] width 11 height 7
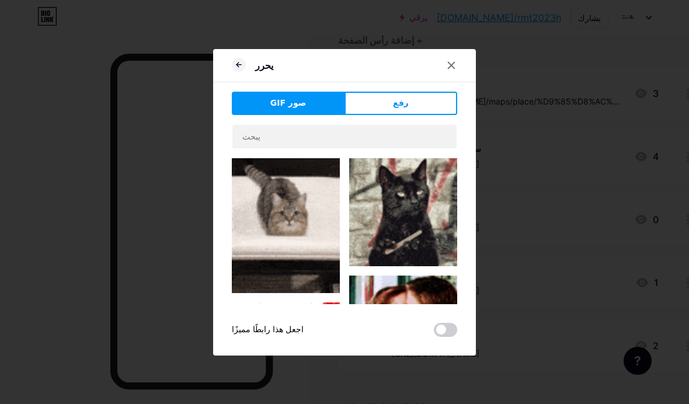
click at [392, 115] on button "رفع" at bounding box center [401, 103] width 113 height 23
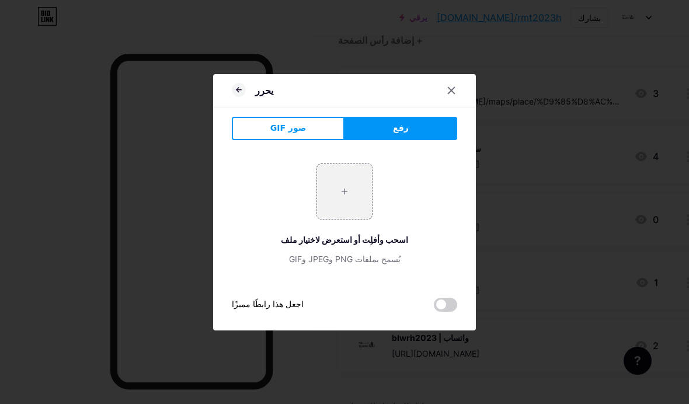
click at [342, 219] on input "file" at bounding box center [344, 191] width 55 height 55
type input "C:\fakepath\IMG_1982.jpeg"
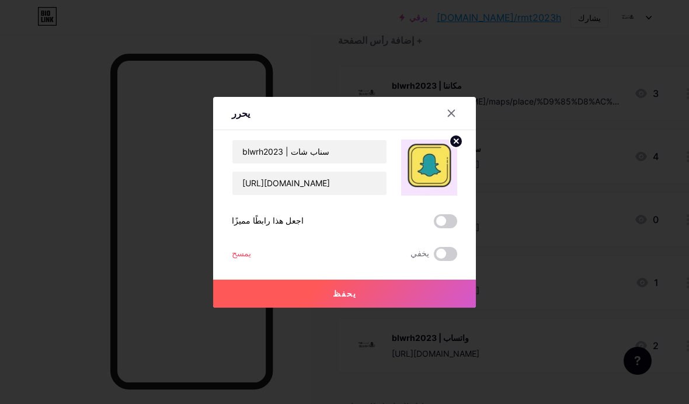
click at [308, 308] on button "يحفظ" at bounding box center [344, 294] width 263 height 28
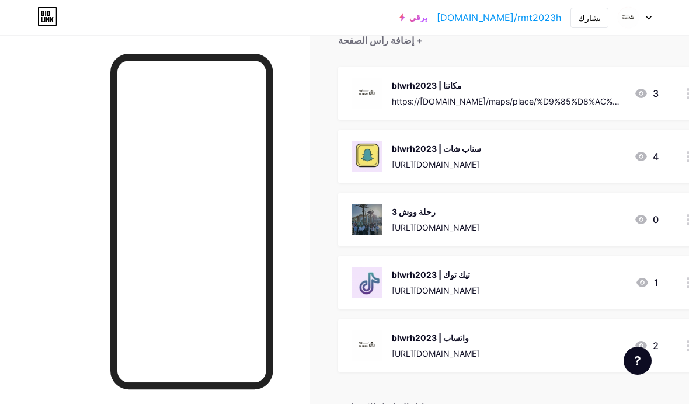
click at [393, 154] on div "blwrh2023 | سناب شات [URL][DOMAIN_NAME]" at bounding box center [436, 156] width 89 height 30
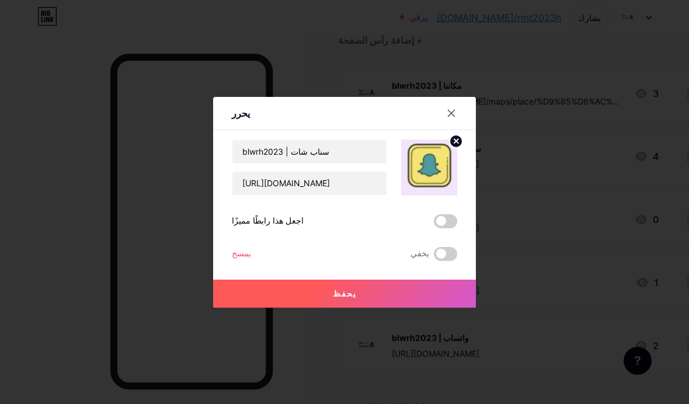
click at [416, 196] on img at bounding box center [429, 168] width 56 height 56
click at [452, 148] on circle at bounding box center [456, 141] width 13 height 13
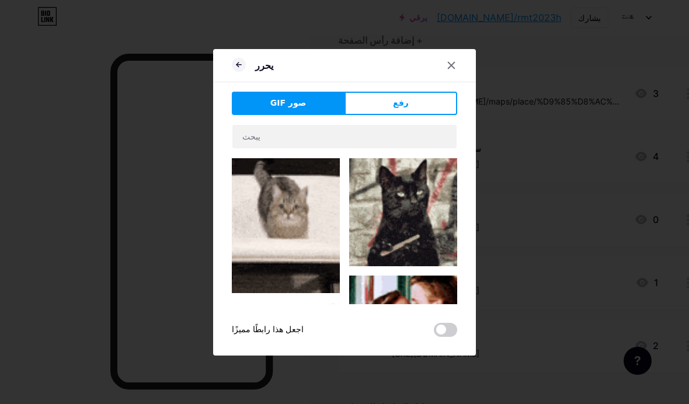
click at [426, 115] on button "رفع" at bounding box center [401, 103] width 113 height 23
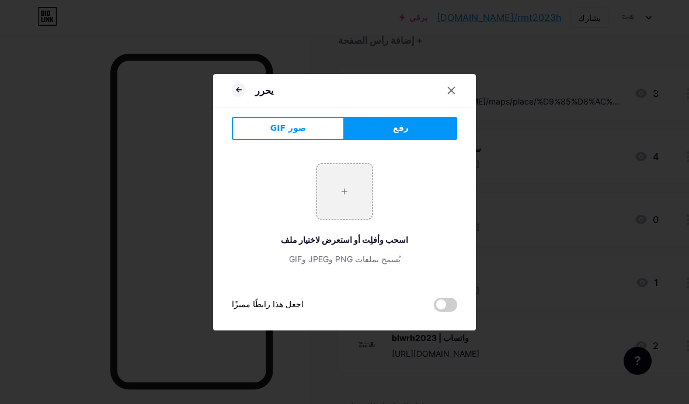
click at [344, 210] on input "file" at bounding box center [344, 191] width 55 height 55
type input "C:\fakepath\IMG_1982.jpeg"
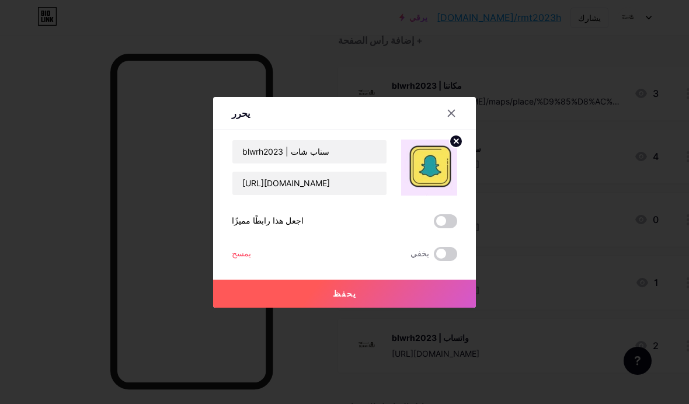
click at [311, 308] on button "يحفظ" at bounding box center [344, 294] width 263 height 28
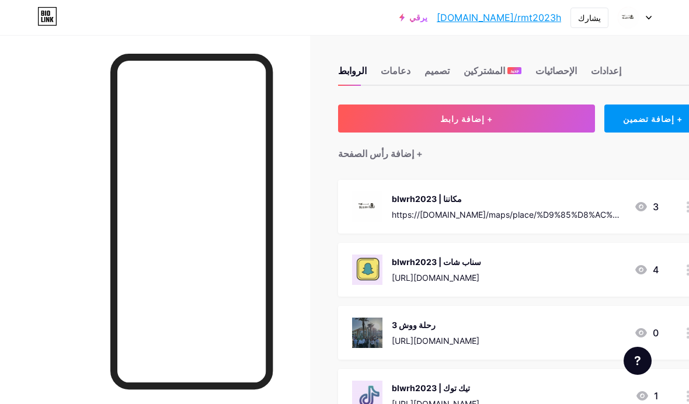
scroll to position [0, 0]
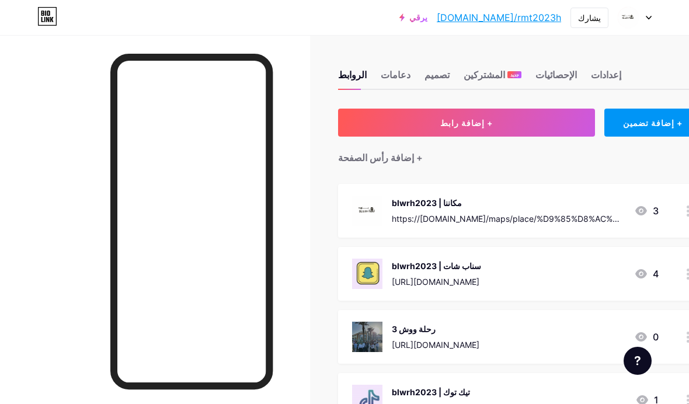
click at [440, 76] on font "تصميم" at bounding box center [437, 75] width 25 height 12
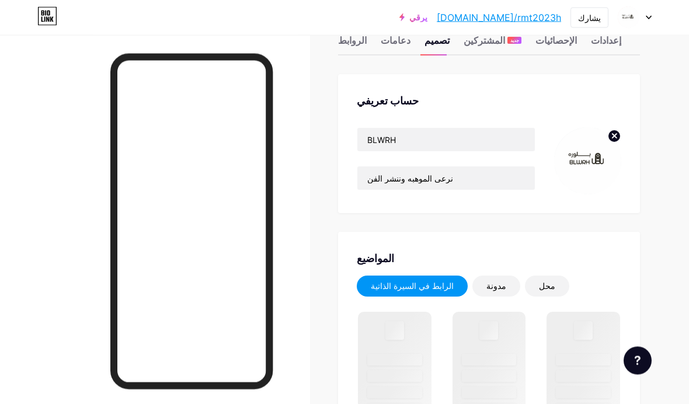
scroll to position [36, 0]
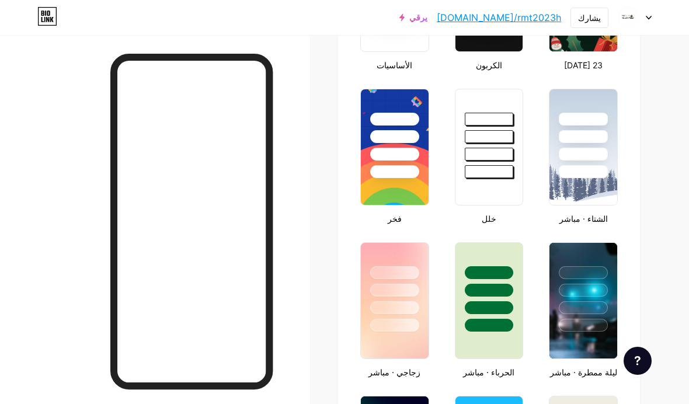
type input "#ffecd4"
type input "#ffffff"
type input "#000000"
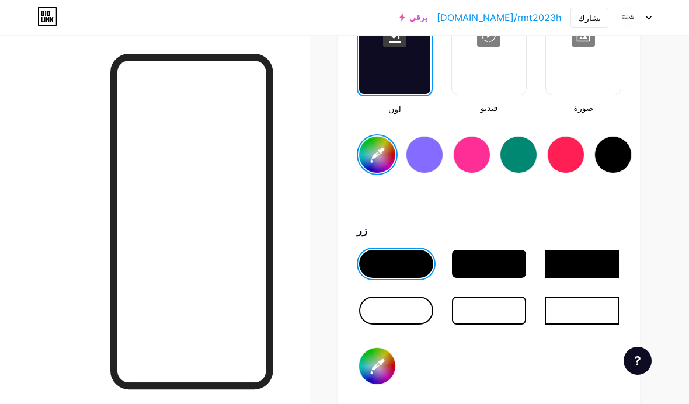
scroll to position [1670, 0]
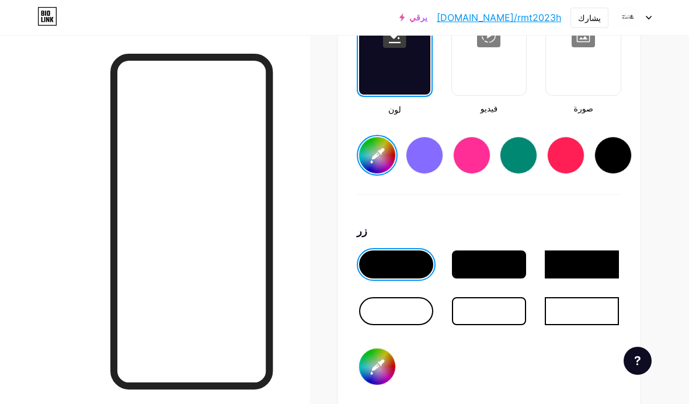
click at [502, 273] on div at bounding box center [489, 265] width 74 height 28
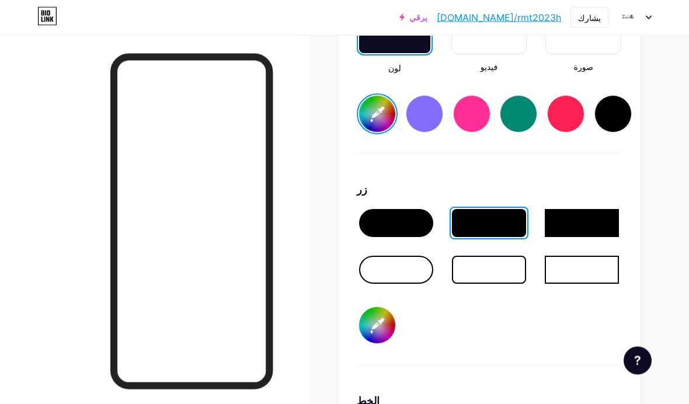
scroll to position [1711, 0]
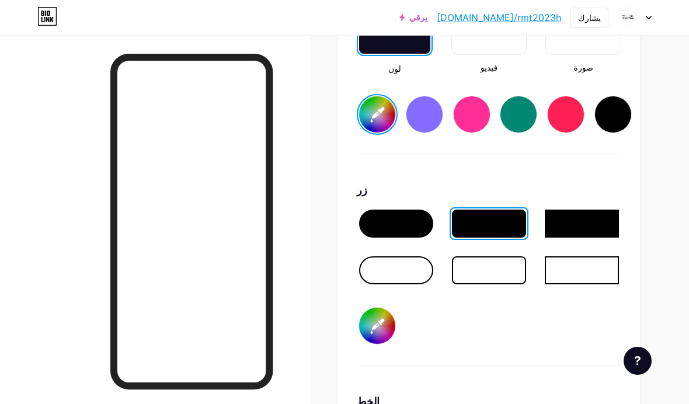
click at [578, 214] on div at bounding box center [582, 224] width 74 height 28
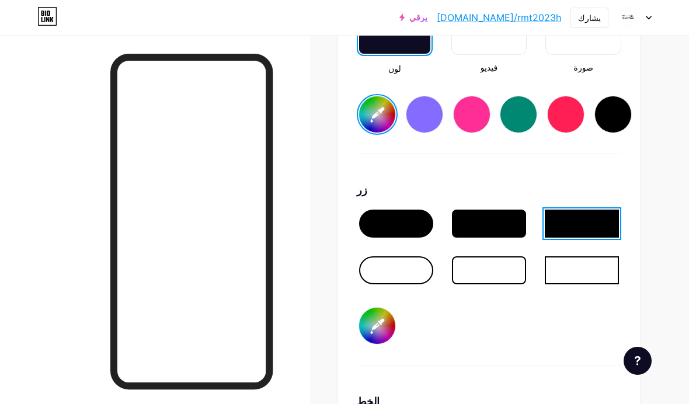
click at [499, 215] on div at bounding box center [489, 224] width 74 height 28
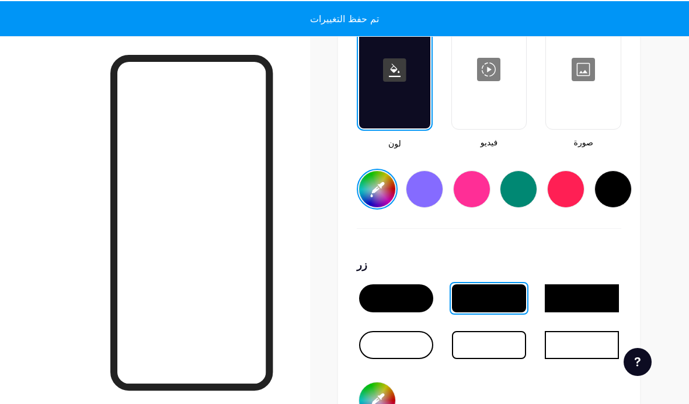
type input "#ffecd4"
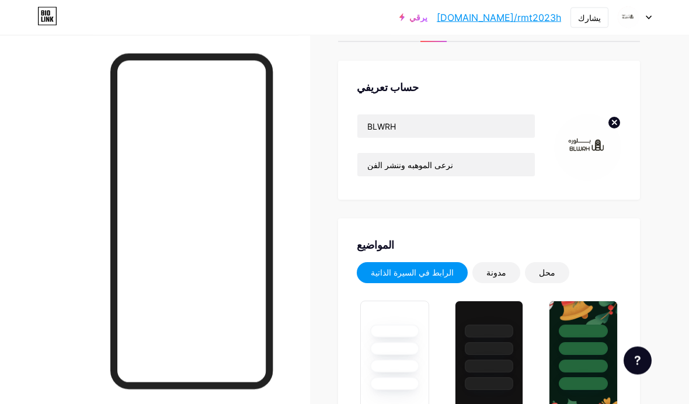
scroll to position [0, 0]
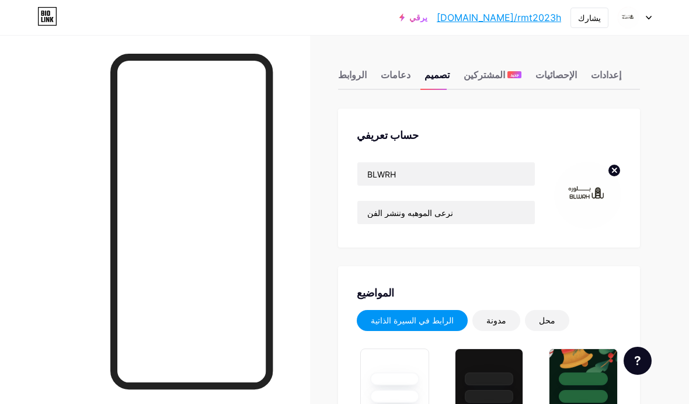
click at [400, 75] on font "دعامات" at bounding box center [396, 75] width 30 height 12
click at [350, 74] on font "الروابط" at bounding box center [352, 75] width 29 height 12
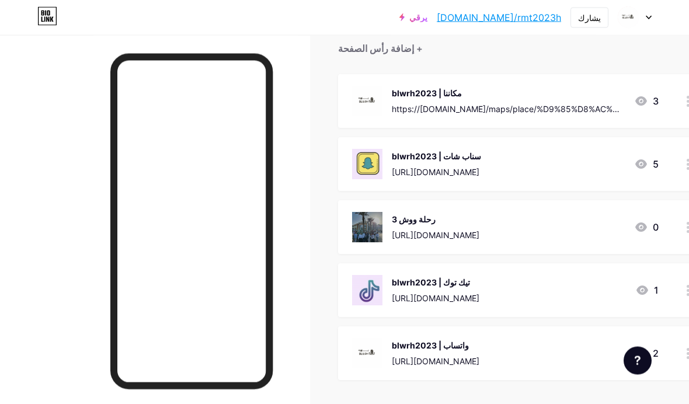
scroll to position [110, 0]
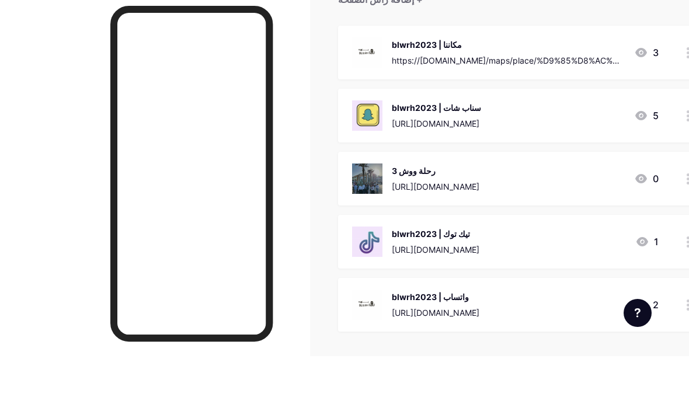
click at [415, 338] on div "blwrh2023 | واتساب [URL][DOMAIN_NAME]" at bounding box center [436, 353] width 88 height 30
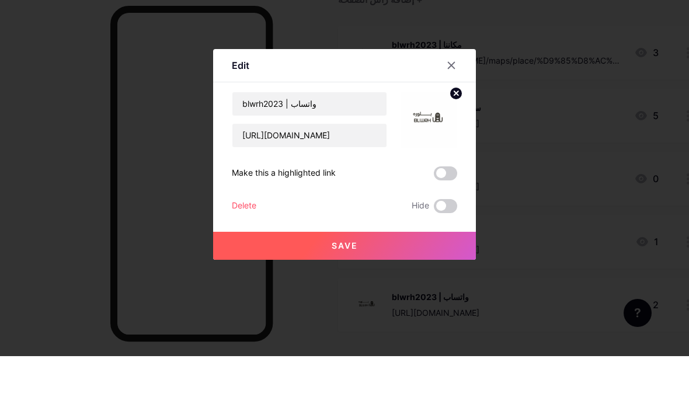
scroll to position [158, 0]
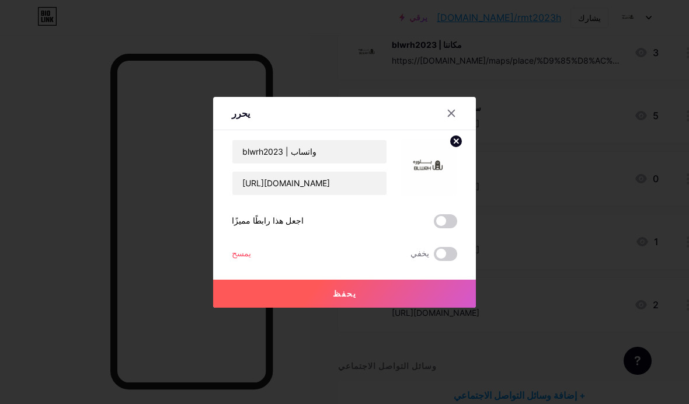
click at [430, 191] on img at bounding box center [429, 168] width 56 height 56
click at [457, 148] on circle at bounding box center [456, 141] width 13 height 13
click at [426, 185] on div "Picture" at bounding box center [429, 167] width 23 height 35
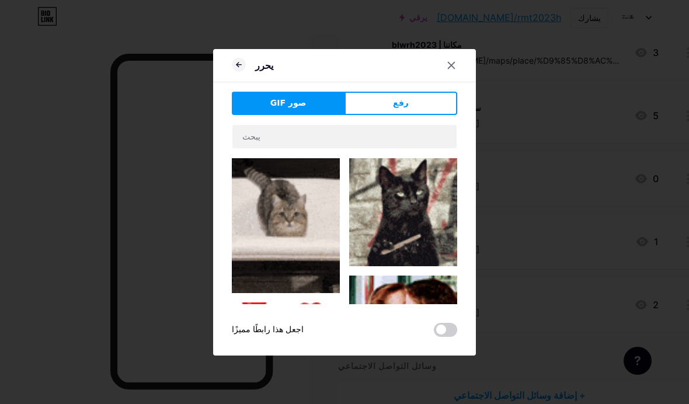
click at [434, 109] on div "يحرر صور GIF رفع محتوى يوتيوب تشغيل فيديو اليوتيوب دون مغادرة صفحتك. يضيف [GEOG…" at bounding box center [344, 202] width 263 height 307
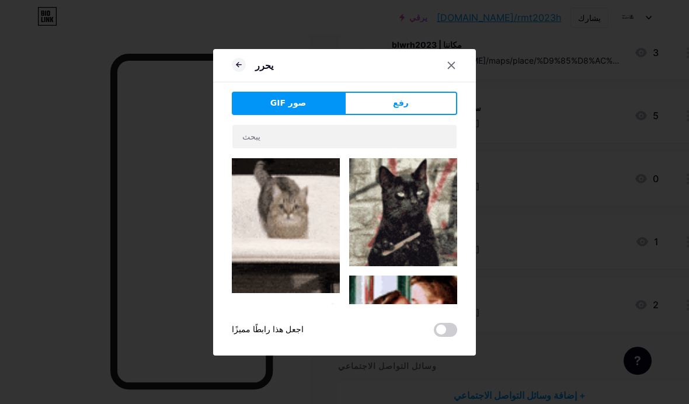
click at [429, 115] on button "رفع" at bounding box center [401, 103] width 113 height 23
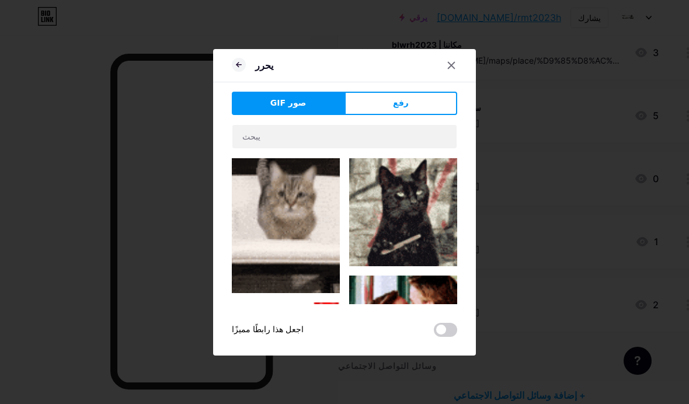
scroll to position [149, 0]
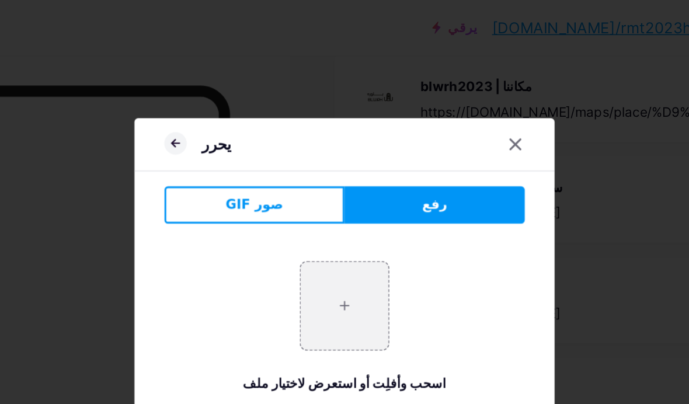
click at [317, 208] on input "file" at bounding box center [344, 191] width 55 height 55
type input "C:\fakepath\IMG_1982.jpeg"
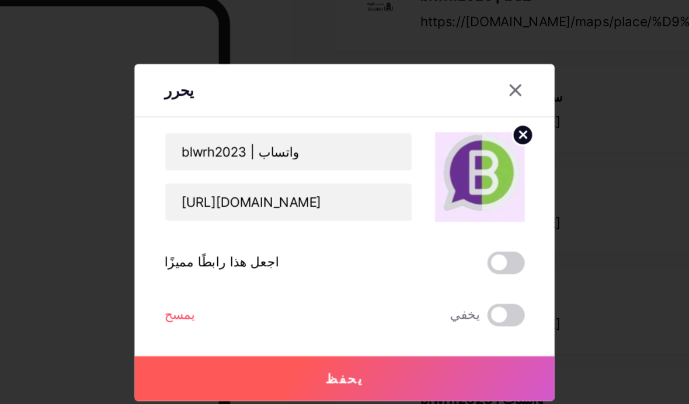
click at [271, 280] on button "يحفظ" at bounding box center [344, 294] width 263 height 28
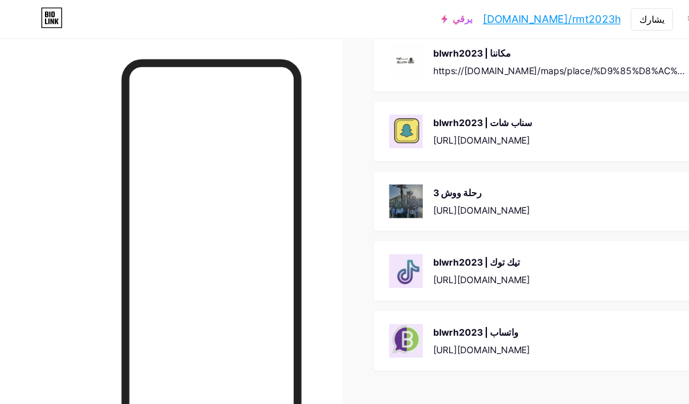
scroll to position [148, 0]
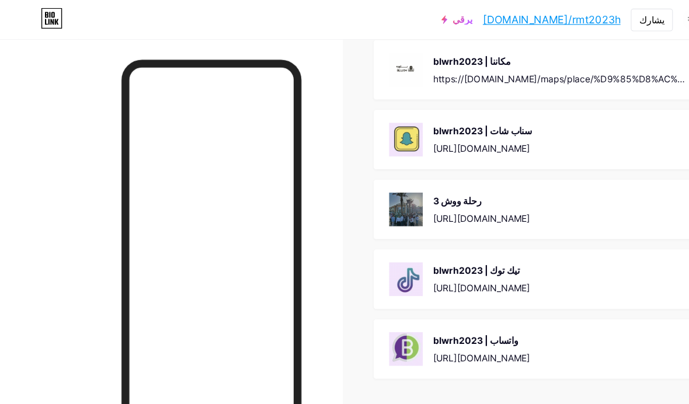
click at [448, 61] on div "blwrh2023 | مكاننا https://[DOMAIN_NAME]/maps/place/%D9%85%D8%AC%D9%85%D8%B9+%D…" at bounding box center [508, 63] width 233 height 30
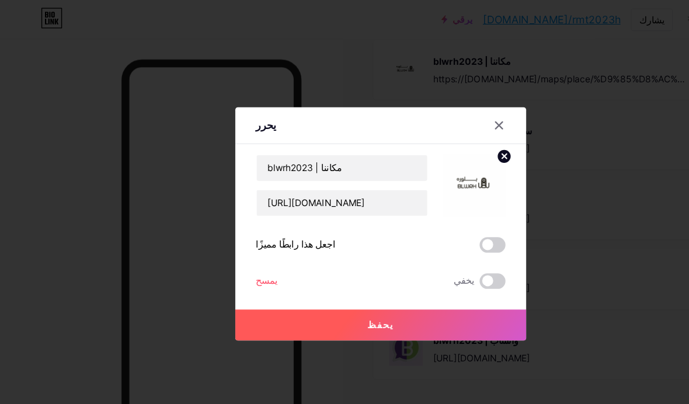
click at [444, 124] on div at bounding box center [451, 113] width 21 height 21
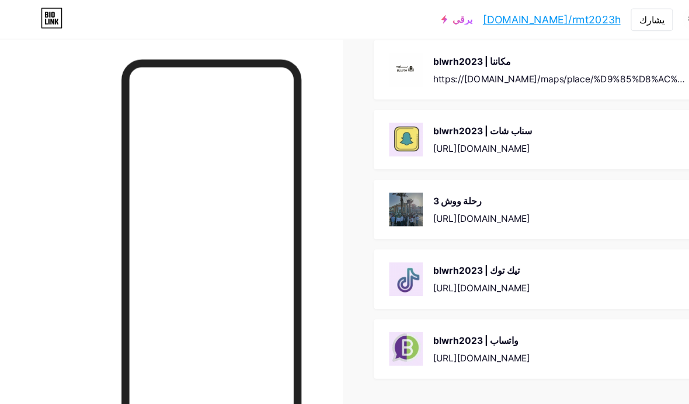
click at [463, 79] on div "blwrh2023 | مكاننا https://[DOMAIN_NAME]/maps/place/%D9%85%D8%AC%D9%85%D8%B9+%D…" at bounding box center [519, 63] width 363 height 54
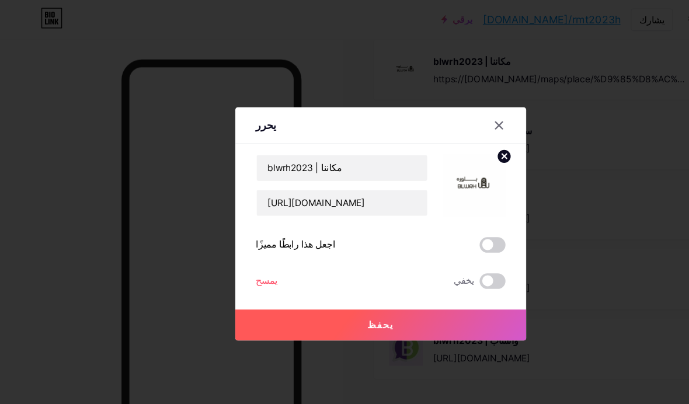
click at [451, 148] on circle at bounding box center [456, 141] width 13 height 13
click at [427, 185] on div "صورة" at bounding box center [429, 167] width 23 height 35
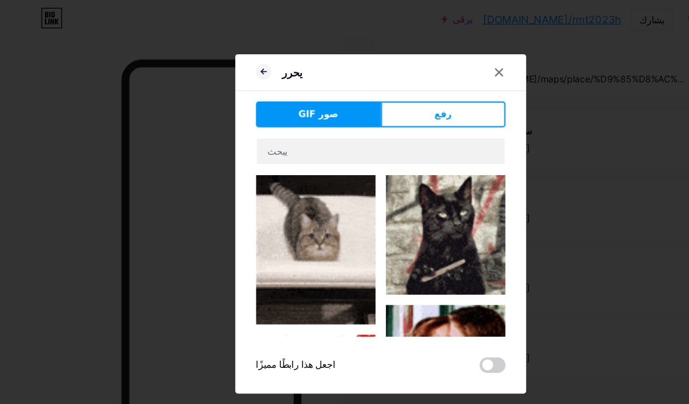
click at [421, 115] on button "رفع" at bounding box center [401, 103] width 113 height 23
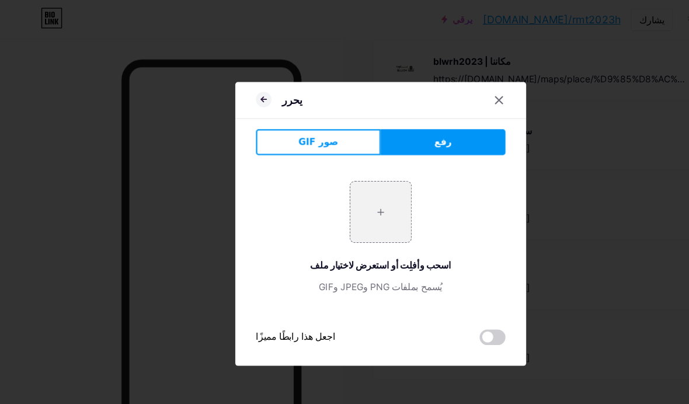
click at [361, 219] on input "file" at bounding box center [344, 191] width 55 height 55
type input "C:\fakepath\IMG_1983.jpeg"
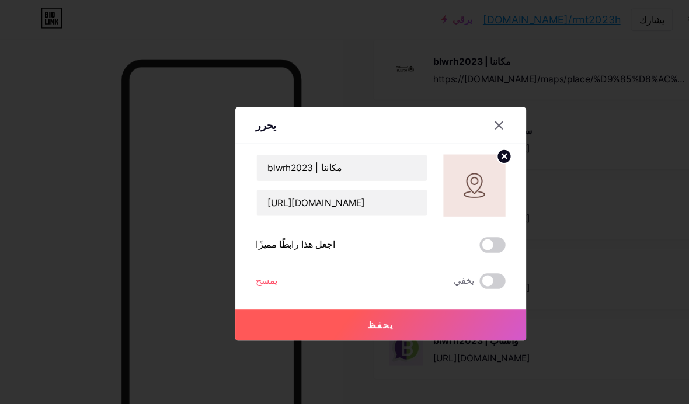
click at [368, 308] on button "يحفظ" at bounding box center [344, 294] width 263 height 28
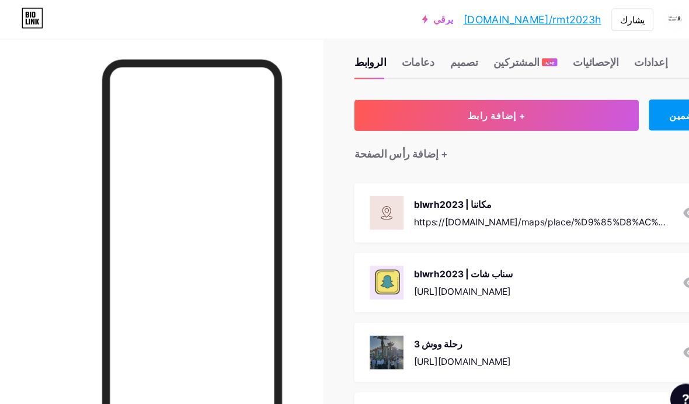
scroll to position [0, 0]
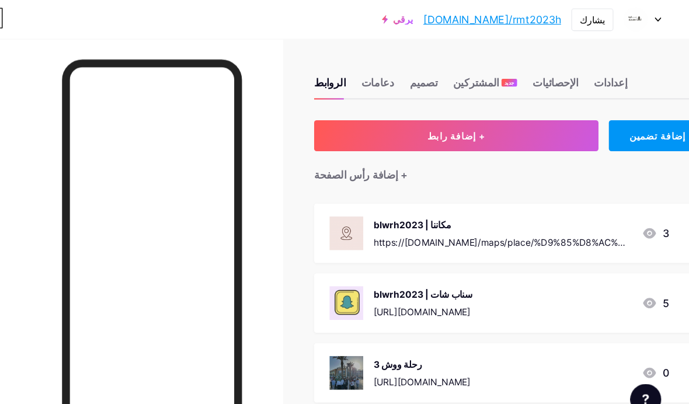
click at [433, 134] on button "+ إضافة رابط" at bounding box center [466, 123] width 257 height 28
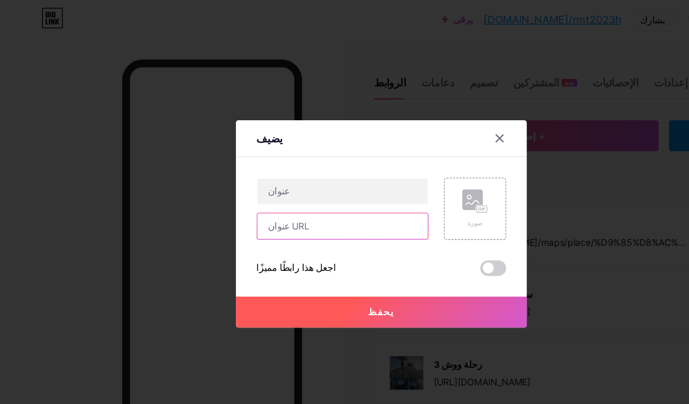
click at [274, 216] on input "text" at bounding box center [309, 204] width 154 height 23
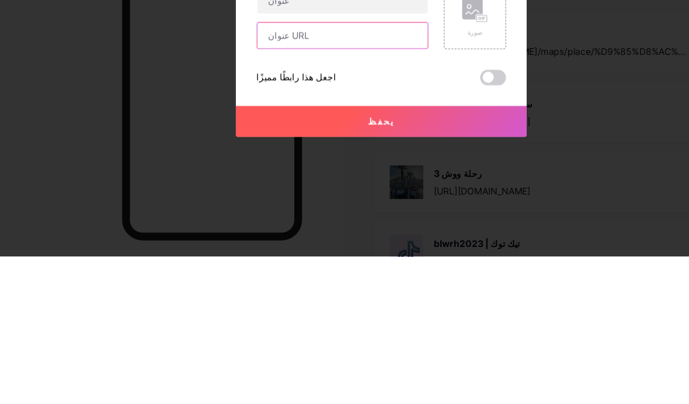
click at [284, 193] on input "text" at bounding box center [309, 204] width 154 height 23
paste input "[URL][DOMAIN_NAME]"
type input "[URL][DOMAIN_NAME]"
click at [328, 161] on input "text" at bounding box center [309, 172] width 154 height 23
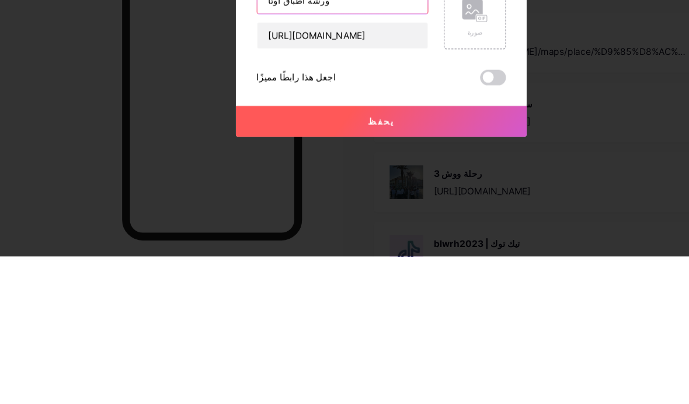
click at [255, 161] on input "ورشة أطباق أوتا" at bounding box center [309, 172] width 154 height 23
type input "ورشة أطباق اوتا"
click at [433, 198] on font "صورة" at bounding box center [429, 201] width 13 height 7
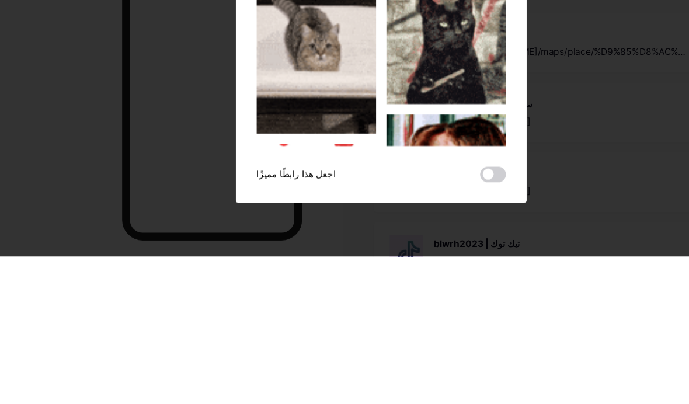
scroll to position [133, 0]
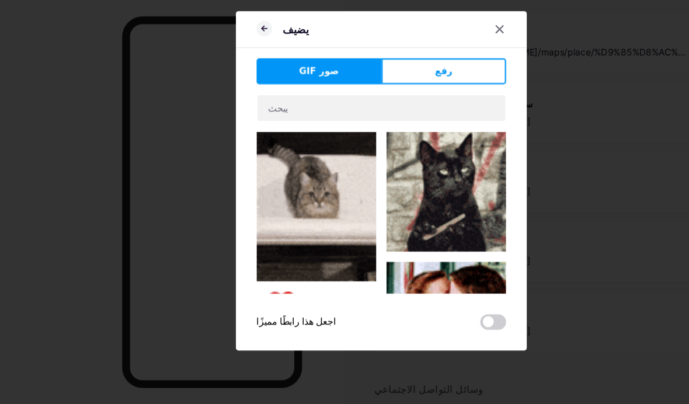
click at [407, 92] on button "رفع" at bounding box center [401, 103] width 113 height 23
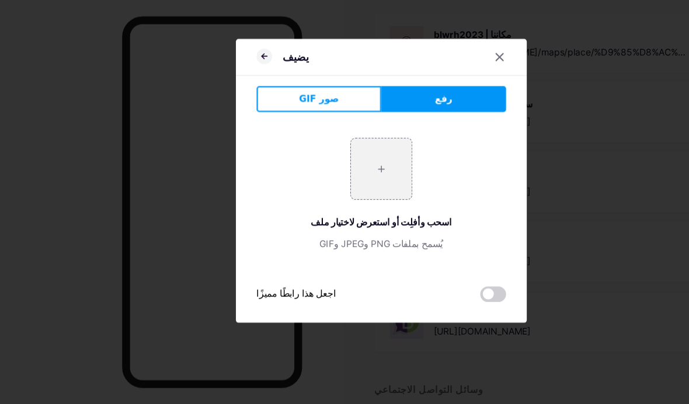
click at [341, 187] on input "file" at bounding box center [344, 191] width 55 height 55
type input "C:\fakepath\IMG_1984.jpeg"
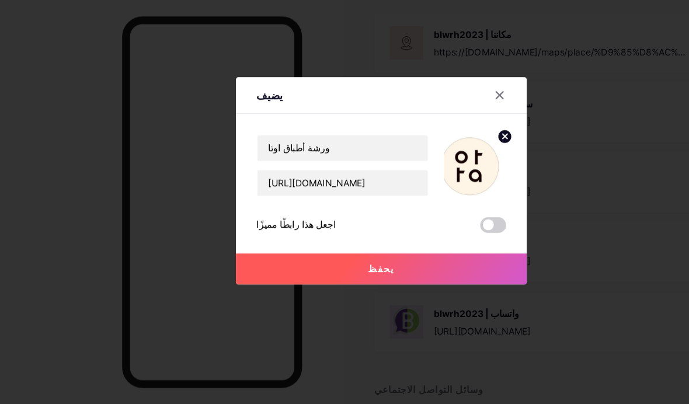
click at [459, 156] on circle at bounding box center [456, 162] width 13 height 13
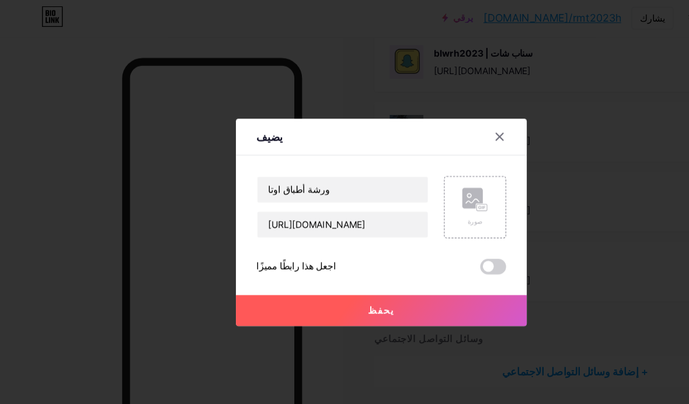
scroll to position [217, 0]
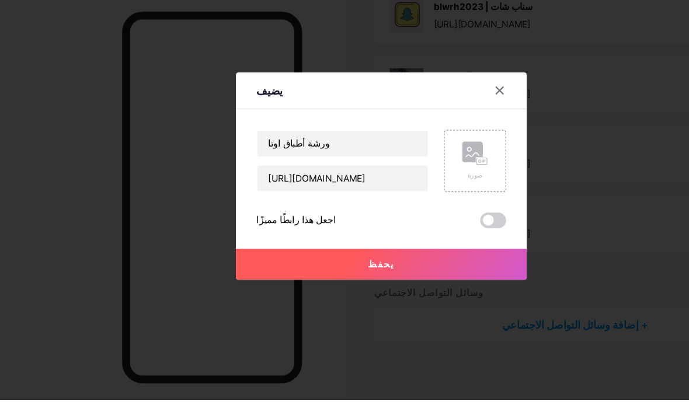
click at [425, 171] on rect at bounding box center [427, 180] width 19 height 19
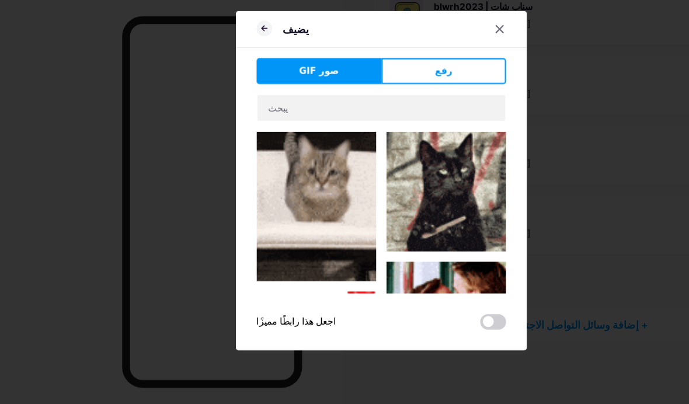
click at [420, 92] on button "رفع" at bounding box center [401, 103] width 113 height 23
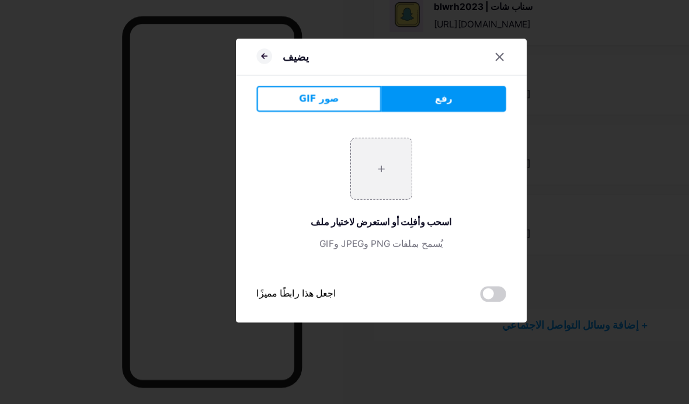
click at [346, 176] on input "file" at bounding box center [344, 191] width 55 height 55
type input "C:\fakepath\IMG_1985.jpeg"
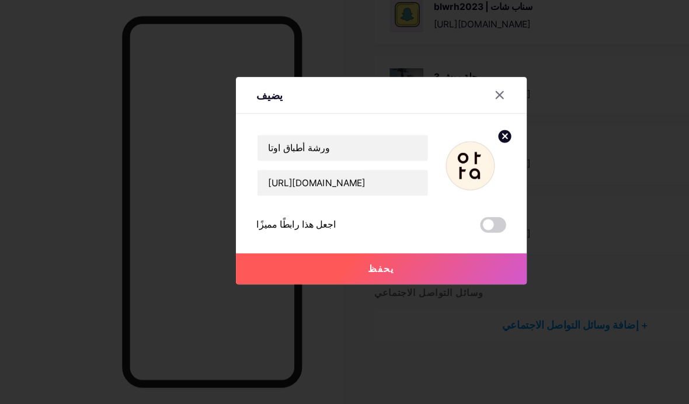
click at [383, 277] on button "يحفظ" at bounding box center [344, 282] width 263 height 28
click at [396, 274] on button "يحفظ" at bounding box center [344, 282] width 263 height 28
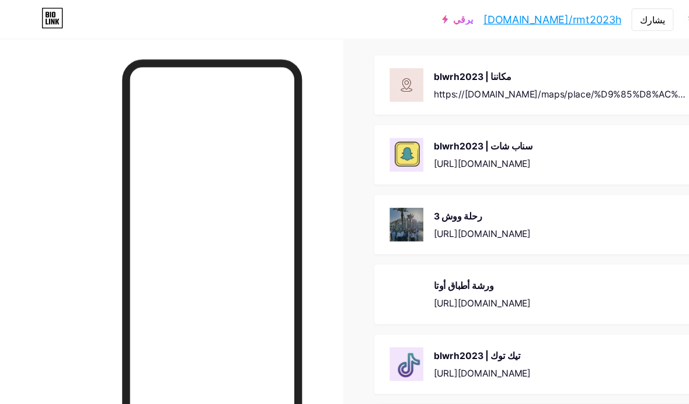
scroll to position [0, 0]
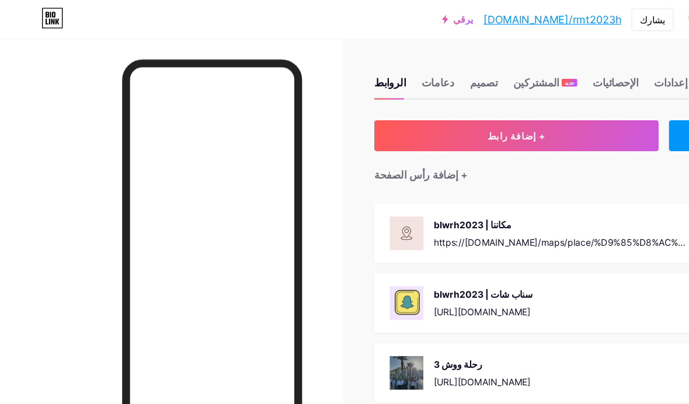
click at [388, 156] on font "+ إضافة رأس الصفحة" at bounding box center [380, 158] width 85 height 12
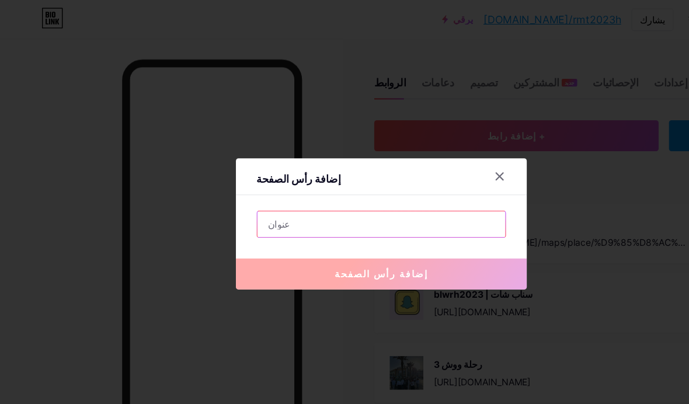
click at [336, 214] on input "text" at bounding box center [344, 202] width 224 height 23
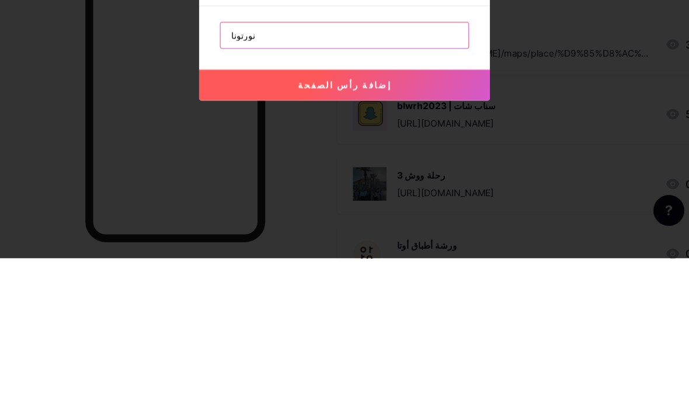
type input "نورتونا"
click at [329, 242] on font "إضافة رأس الصفحة" at bounding box center [345, 247] width 85 height 10
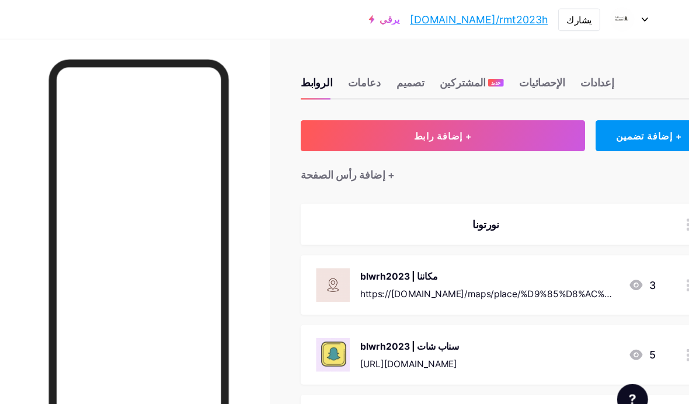
scroll to position [0, 61]
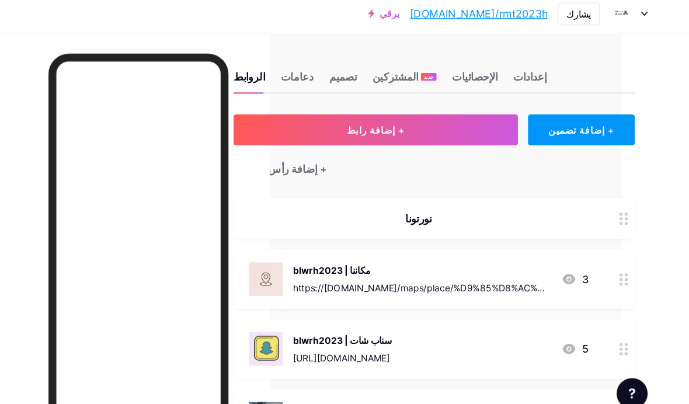
click at [387, 203] on div "نورتونا" at bounding box center [444, 203] width 307 height 14
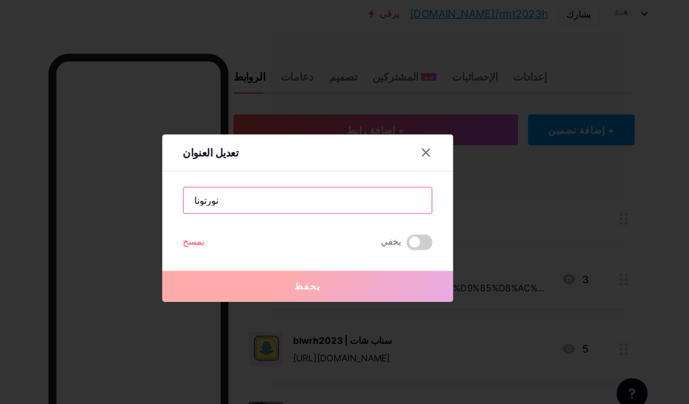
click at [359, 198] on input "نورتونا" at bounding box center [344, 186] width 224 height 23
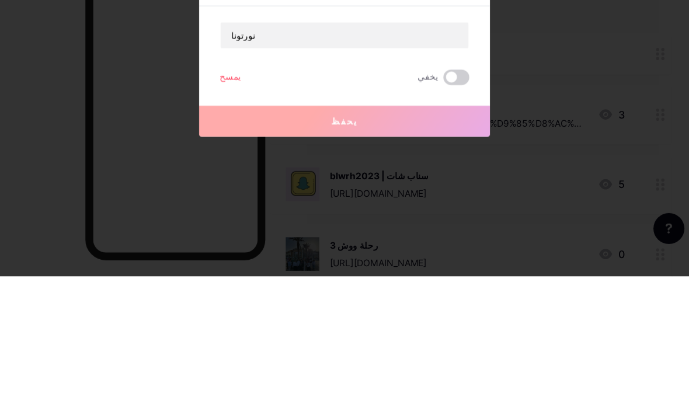
click at [497, 73] on div at bounding box center [344, 202] width 689 height 404
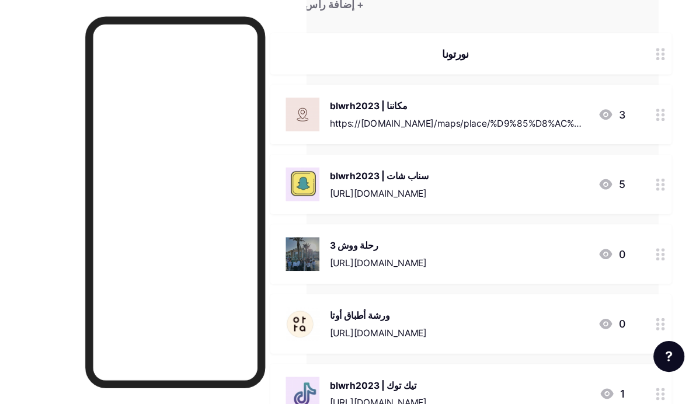
click at [433, 190] on div "blwrh2023 | سناب شات [URL][DOMAIN_NAME] 5" at bounding box center [444, 205] width 307 height 30
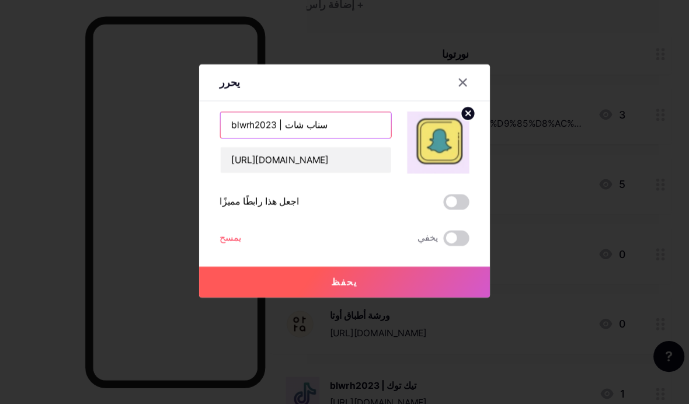
click at [291, 142] on input "blwrh2023 | سناب شات" at bounding box center [309, 151] width 154 height 23
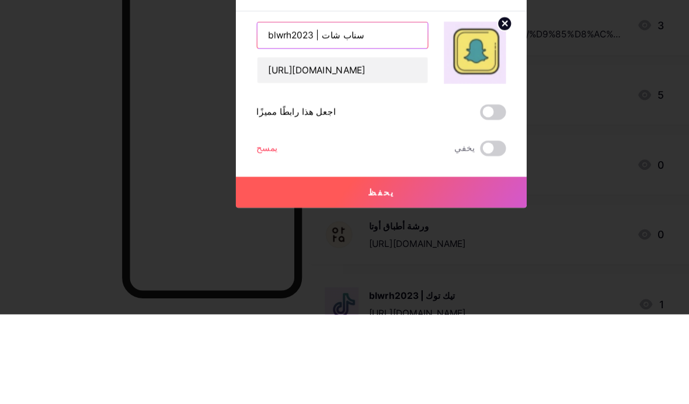
click at [325, 140] on input "blwrh2023 | سناب شات" at bounding box center [309, 151] width 154 height 23
click at [303, 140] on input "blwrh2023 | سناب" at bounding box center [309, 151] width 154 height 23
click at [291, 140] on input "blwrh2023 |" at bounding box center [309, 151] width 154 height 23
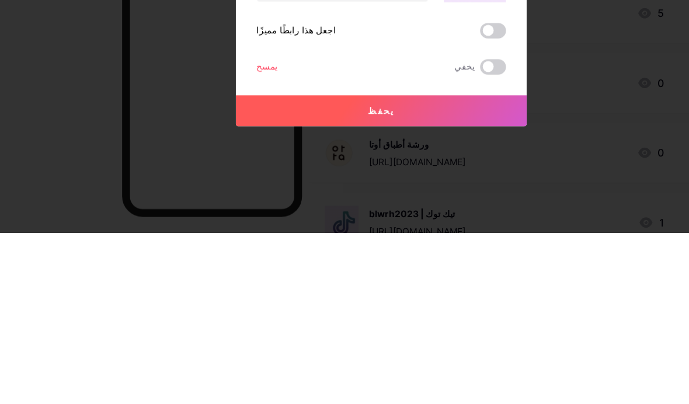
type input "blwrh2023"
click at [358, 280] on button "يحفظ" at bounding box center [344, 294] width 263 height 28
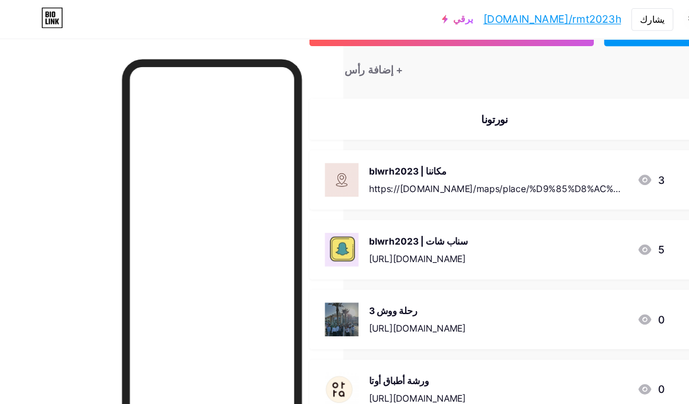
scroll to position [95, 58]
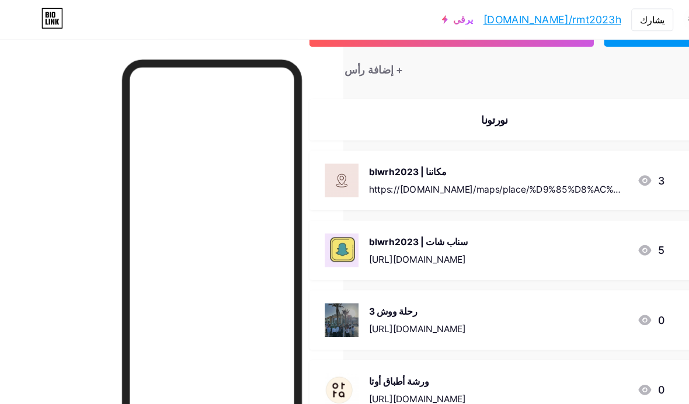
click at [421, 233] on font "[URL][DOMAIN_NAME]" at bounding box center [377, 234] width 88 height 10
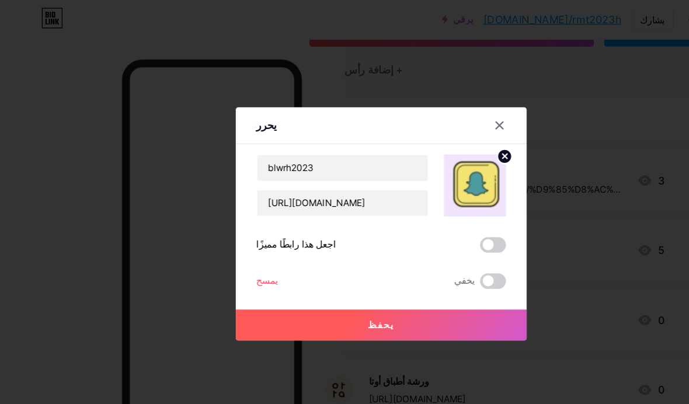
click at [517, 160] on div at bounding box center [344, 202] width 689 height 404
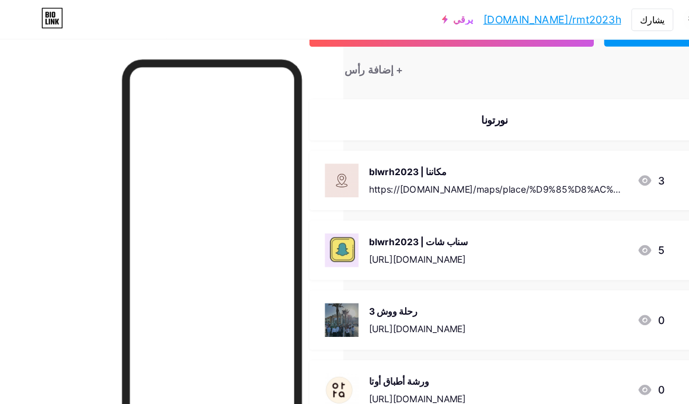
click at [451, 166] on font "https://[DOMAIN_NAME]/maps/place/%D9%85%D8%AC%D9%85%D8%B9+%D8%B3%D9%86%D8%A7+%D…" at bounding box center [449, 250] width 233 height 169
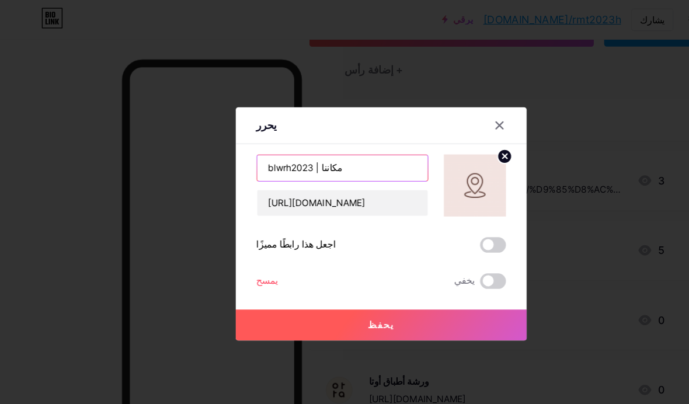
click at [320, 164] on input "blwrh2023 | مكاننا" at bounding box center [309, 151] width 154 height 23
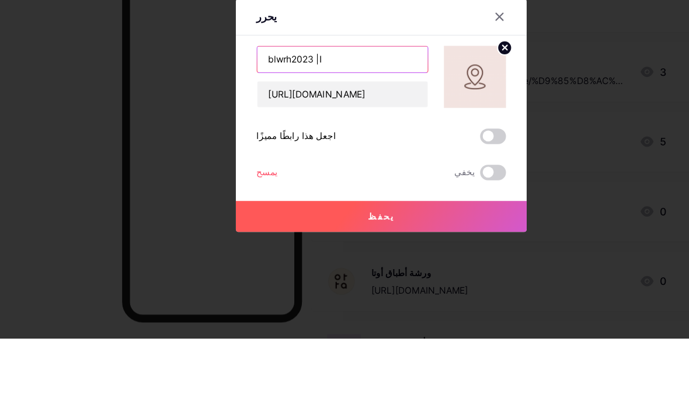
click at [288, 140] on input "blwrh2023 |ا" at bounding box center [309, 151] width 154 height 23
click at [290, 140] on input "blwrh2023ا" at bounding box center [309, 151] width 154 height 23
click at [300, 140] on input "blwrh2023ا" at bounding box center [309, 151] width 154 height 23
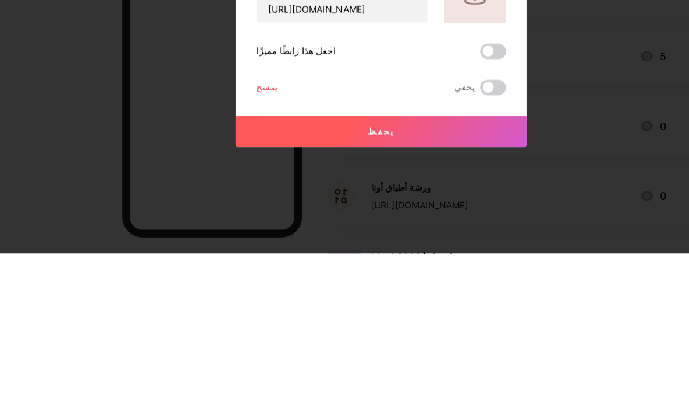
type input "blwrh2023"
click at [363, 280] on button "يحفظ" at bounding box center [344, 294] width 263 height 28
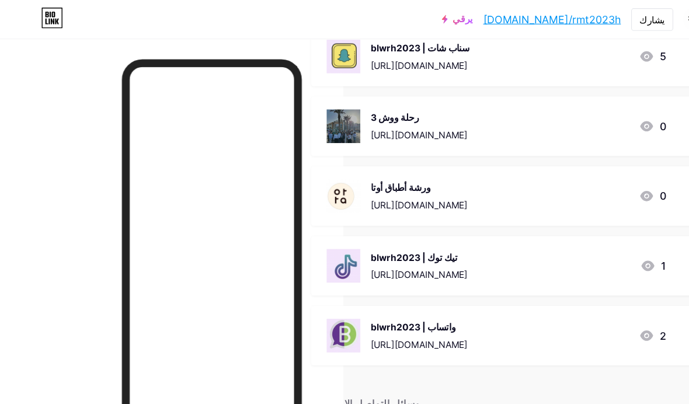
click at [375, 231] on font "blwrh2023 | تيك توك" at bounding box center [374, 233] width 78 height 10
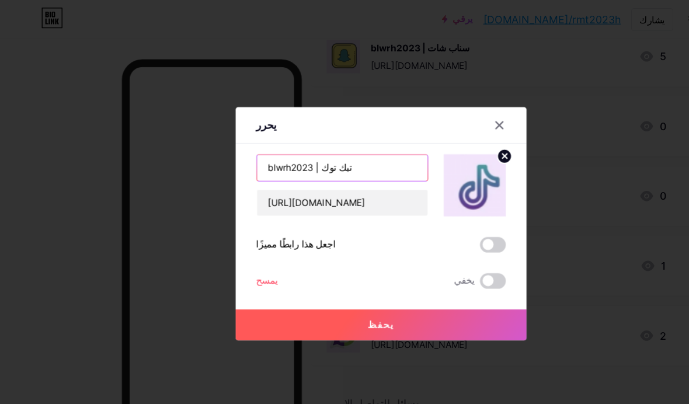
click at [322, 164] on input "blwrh2023 | تيك توك" at bounding box center [309, 151] width 154 height 23
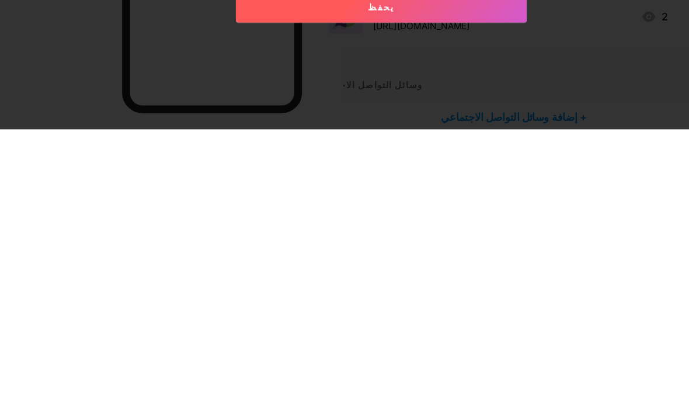
type input "blwrh2023"
click at [398, 280] on button "يحفظ" at bounding box center [344, 294] width 263 height 28
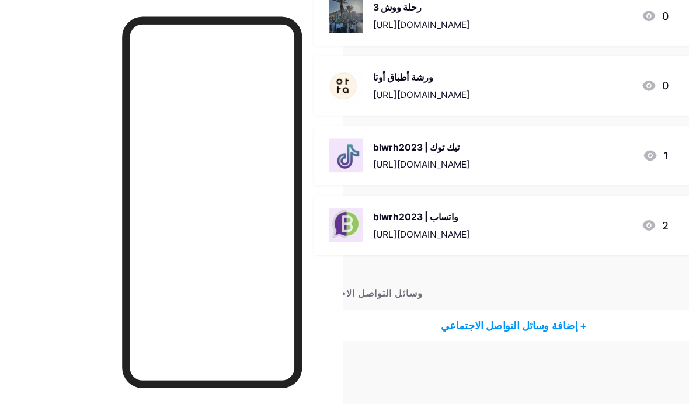
click at [418, 245] on font "[URL][DOMAIN_NAME]" at bounding box center [381, 250] width 88 height 10
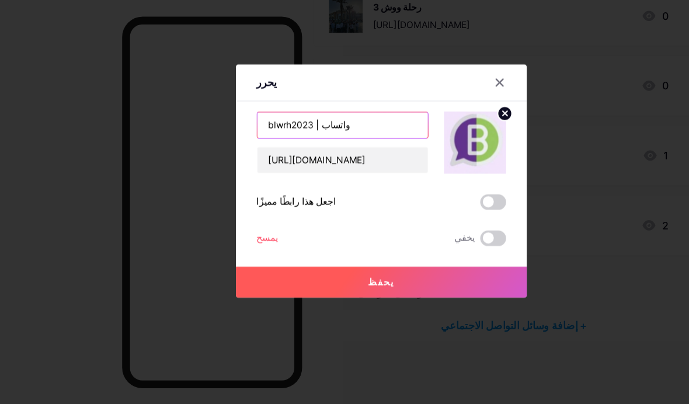
click at [338, 146] on input "blwrh2023 | واتساب" at bounding box center [309, 151] width 154 height 23
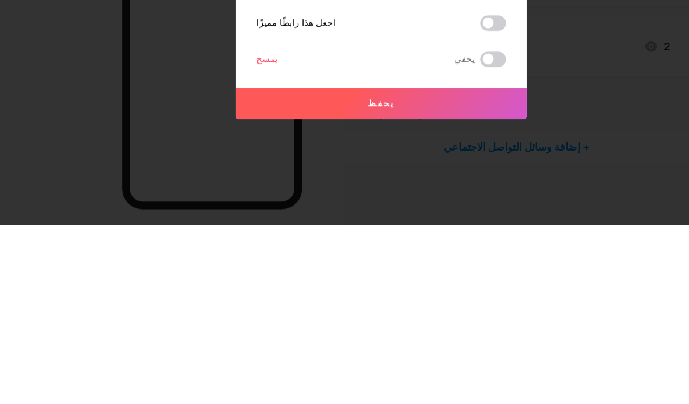
type input "blwrh2023"
click at [382, 280] on button "يحفظ" at bounding box center [344, 294] width 263 height 28
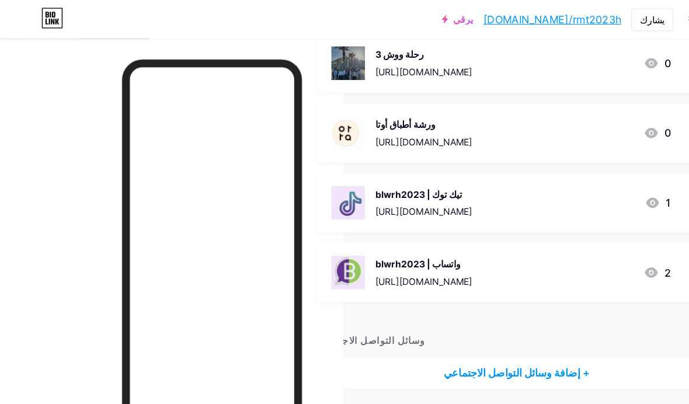
click at [459, 253] on div "blwrh2023 | واتساب [URL][DOMAIN_NAME] 2" at bounding box center [453, 246] width 307 height 30
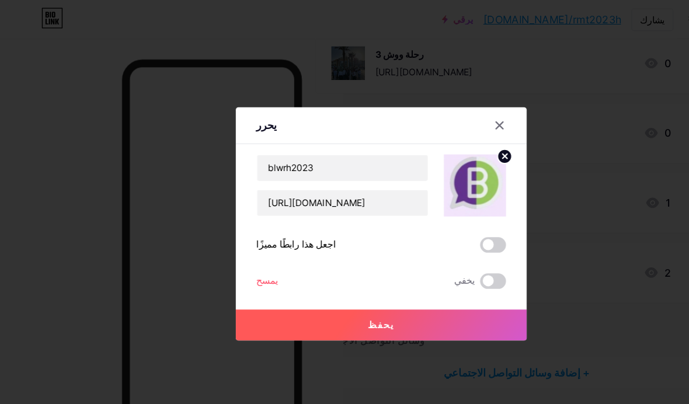
click at [374, 308] on button "يحفظ" at bounding box center [344, 294] width 263 height 28
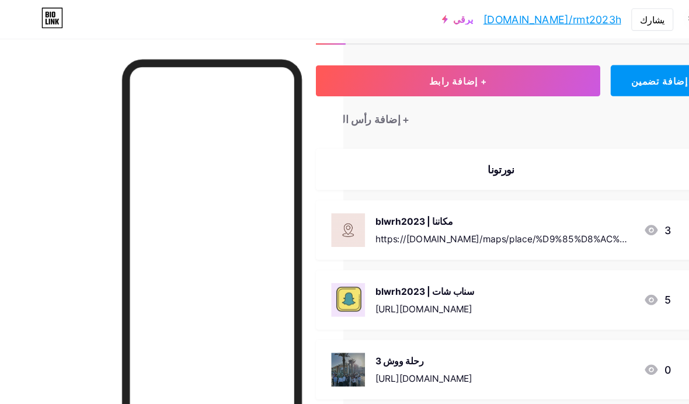
scroll to position [0, 53]
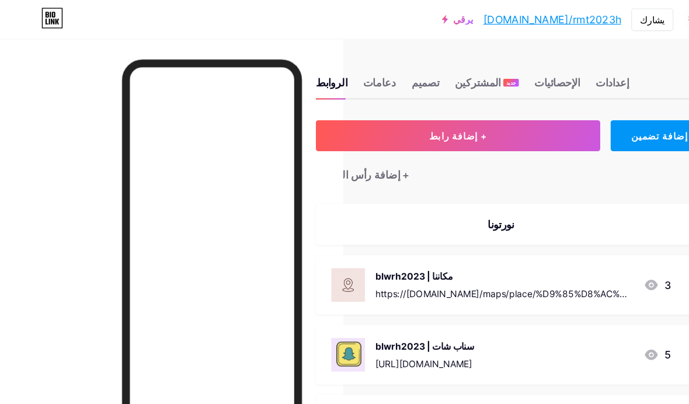
click at [525, 19] on font "[DOMAIN_NAME]/rmt2023h" at bounding box center [499, 18] width 124 height 12
